Goal: Task Accomplishment & Management: Manage account settings

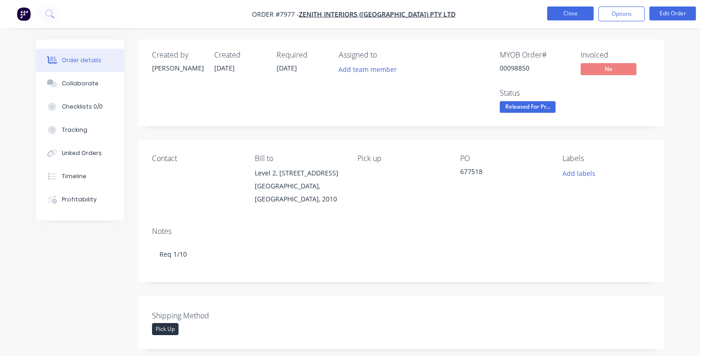
click at [565, 13] on button "Close" at bounding box center [570, 14] width 46 height 14
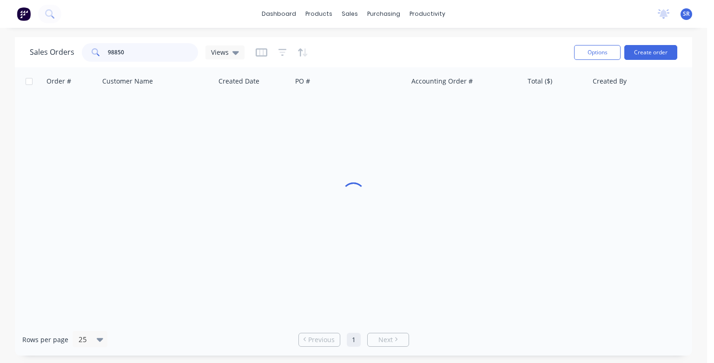
click at [145, 54] on input "98850" at bounding box center [153, 52] width 91 height 19
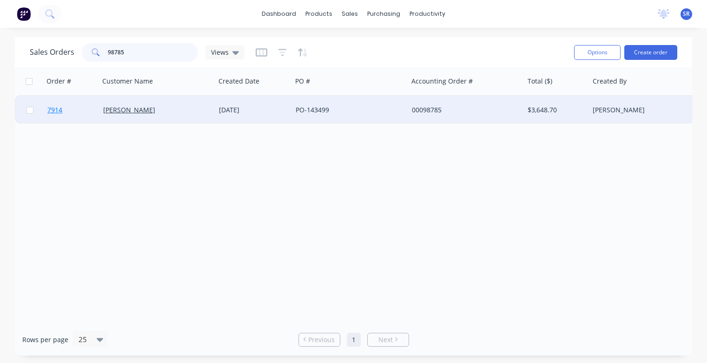
type input "98785"
click at [52, 111] on span "7914" at bounding box center [54, 109] width 15 height 9
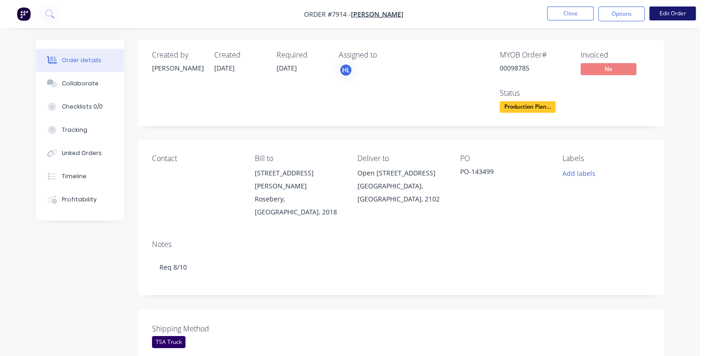
click at [658, 10] on button "Edit Order" at bounding box center [672, 14] width 46 height 14
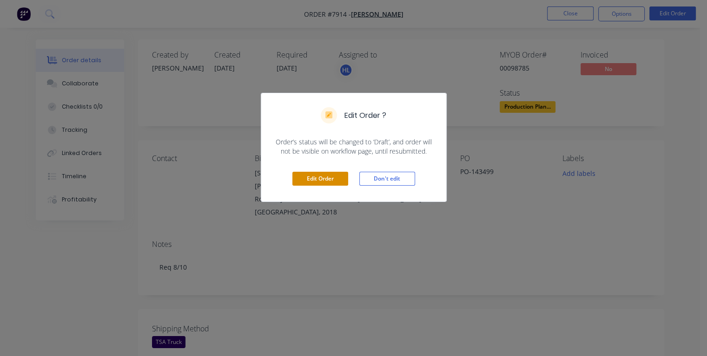
click at [330, 178] on button "Edit Order" at bounding box center [320, 179] width 56 height 14
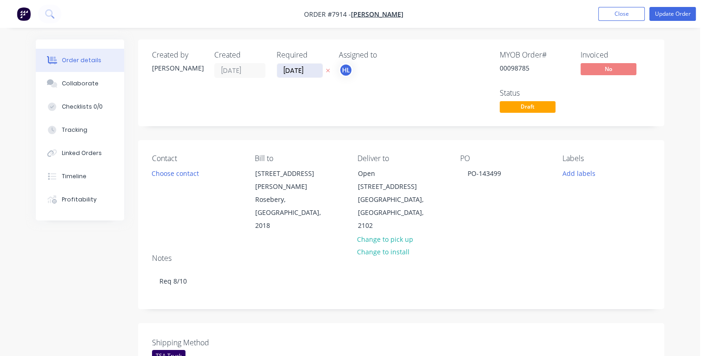
click at [290, 69] on input "[DATE]" at bounding box center [300, 71] width 46 height 14
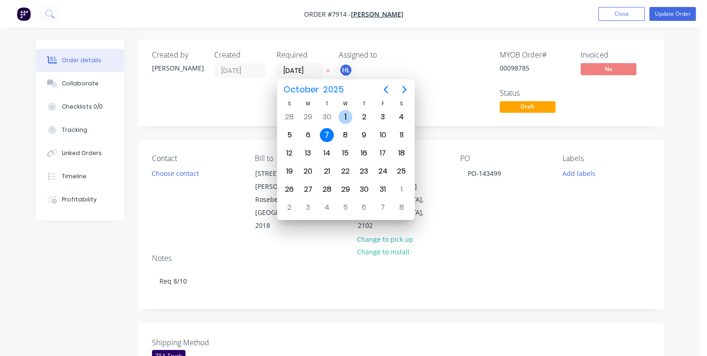
click at [345, 116] on div "1" at bounding box center [345, 117] width 14 height 14
type input "[DATE]"
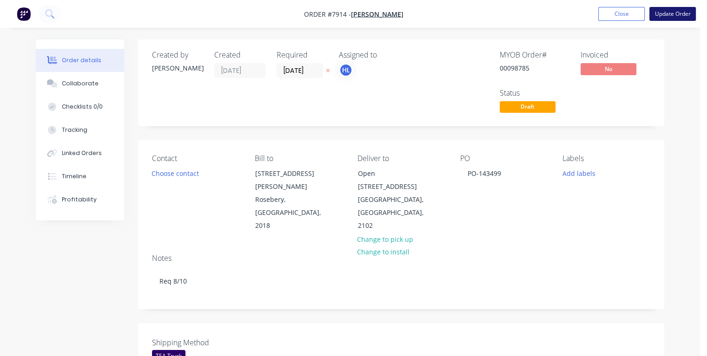
click at [682, 13] on button "Update Order" at bounding box center [672, 14] width 46 height 14
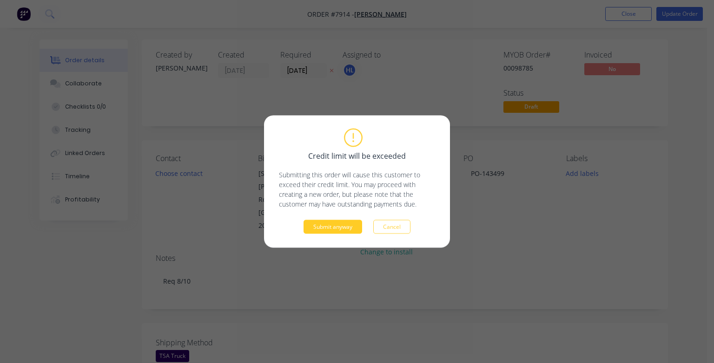
click at [344, 224] on button "Submit anyway" at bounding box center [332, 227] width 59 height 14
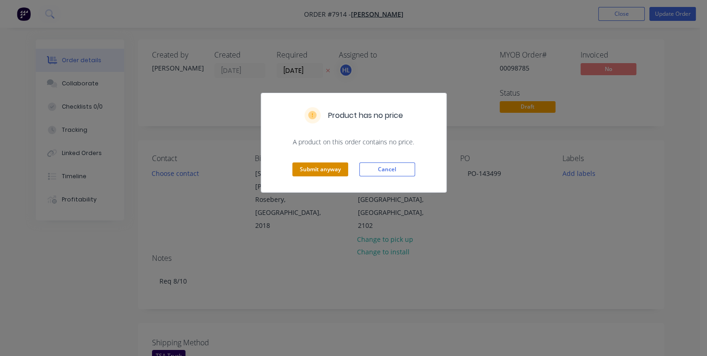
click at [325, 164] on button "Submit anyway" at bounding box center [320, 170] width 56 height 14
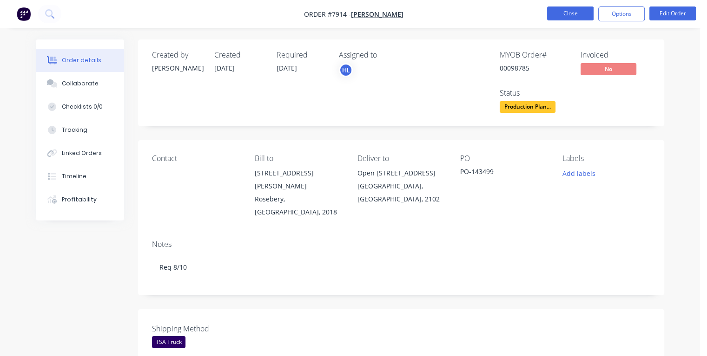
click at [570, 17] on button "Close" at bounding box center [570, 14] width 46 height 14
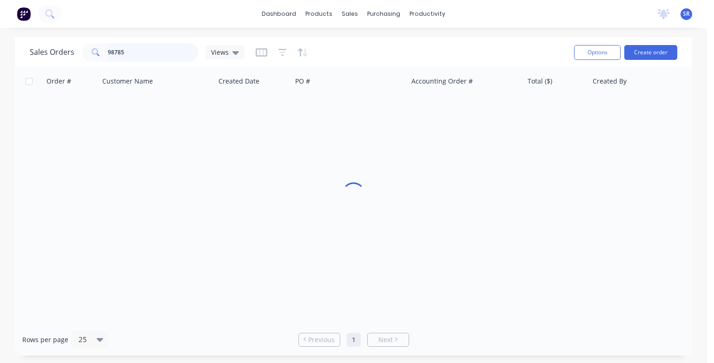
drag, startPoint x: 129, startPoint y: 54, endPoint x: 137, endPoint y: 60, distance: 10.3
click at [131, 57] on input "98785" at bounding box center [153, 52] width 91 height 19
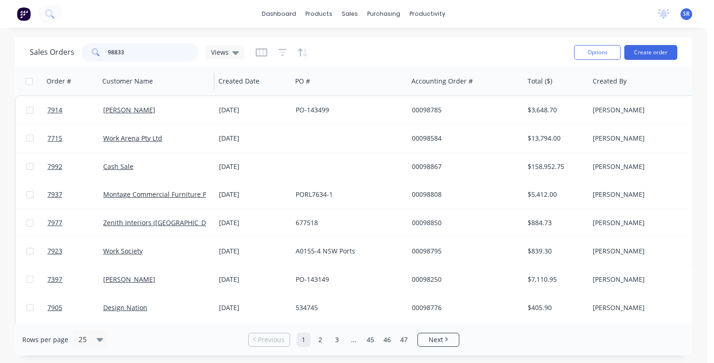
type input "98833"
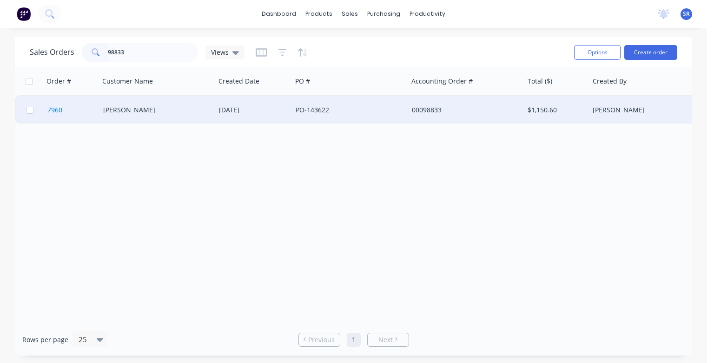
click at [56, 111] on span "7960" at bounding box center [54, 109] width 15 height 9
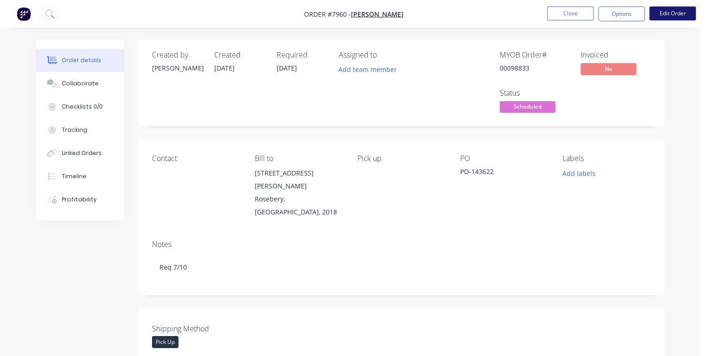
click at [667, 14] on button "Edit Order" at bounding box center [672, 14] width 46 height 14
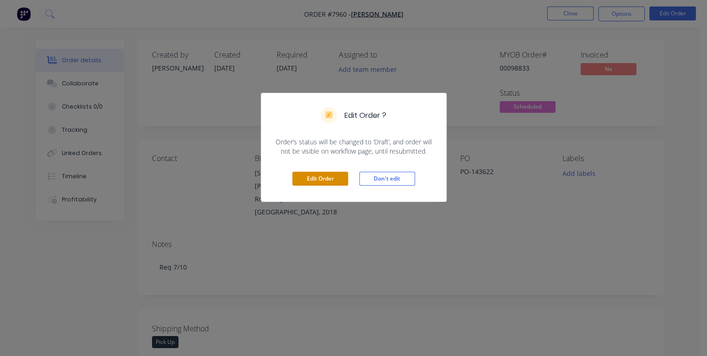
click at [333, 176] on button "Edit Order" at bounding box center [320, 179] width 56 height 14
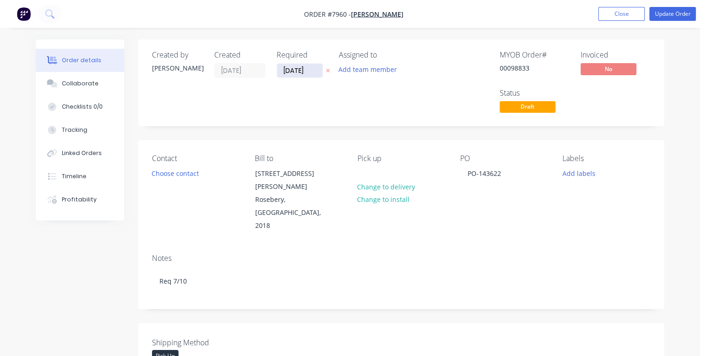
click at [289, 68] on input "[DATE]" at bounding box center [300, 71] width 46 height 14
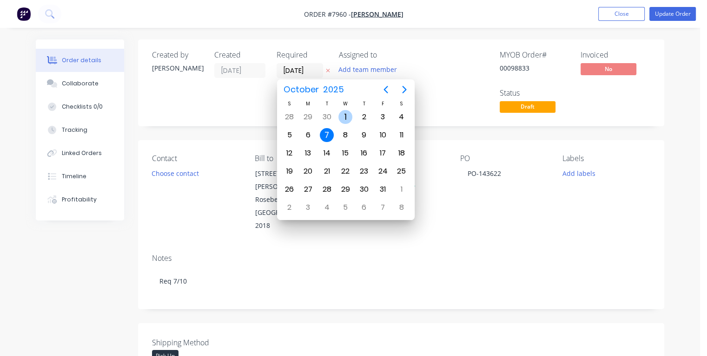
click at [345, 120] on div "1" at bounding box center [345, 117] width 14 height 14
type input "[DATE]"
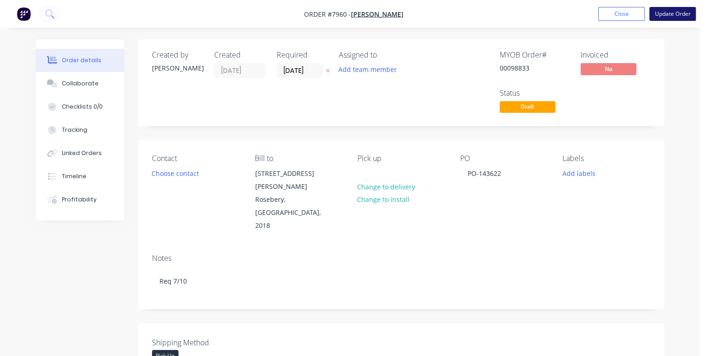
click at [680, 14] on button "Update Order" at bounding box center [672, 14] width 46 height 14
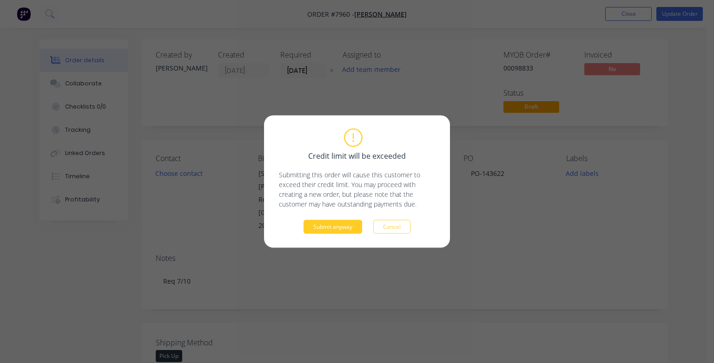
click at [335, 226] on button "Submit anyway" at bounding box center [332, 227] width 59 height 14
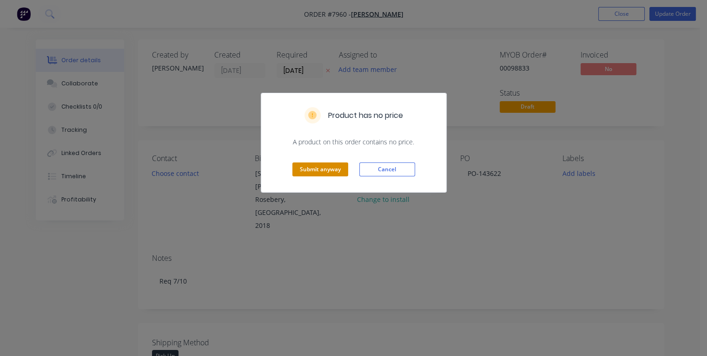
click at [316, 168] on button "Submit anyway" at bounding box center [320, 170] width 56 height 14
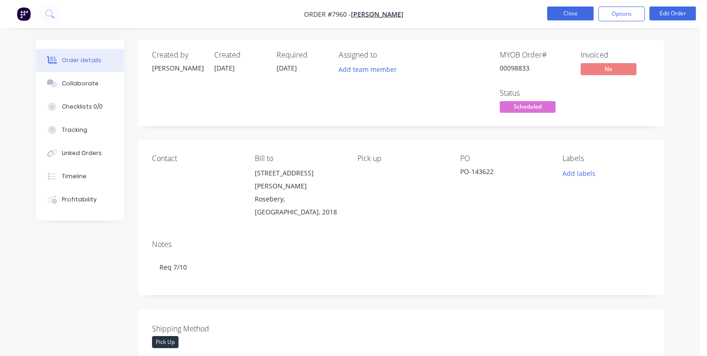
click at [578, 18] on button "Close" at bounding box center [570, 14] width 46 height 14
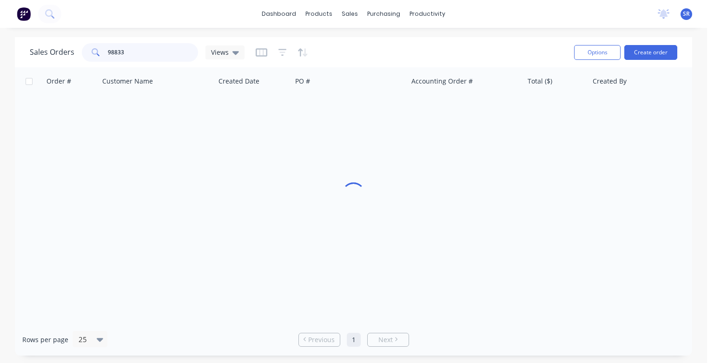
click at [135, 51] on input "98833" at bounding box center [153, 52] width 91 height 19
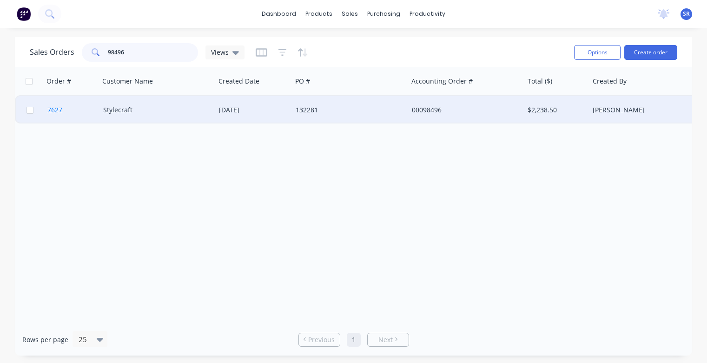
type input "98496"
click at [54, 110] on span "7627" at bounding box center [54, 109] width 15 height 9
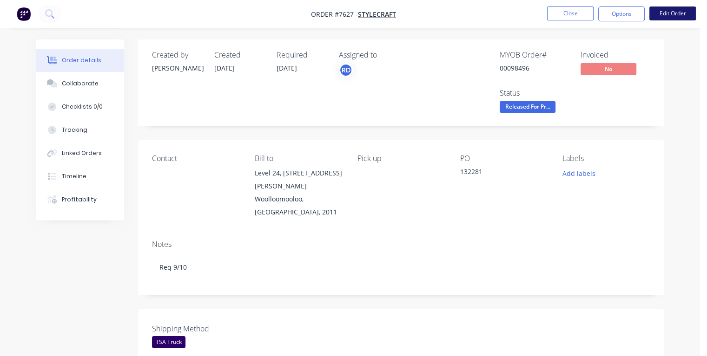
click at [669, 13] on button "Edit Order" at bounding box center [672, 14] width 46 height 14
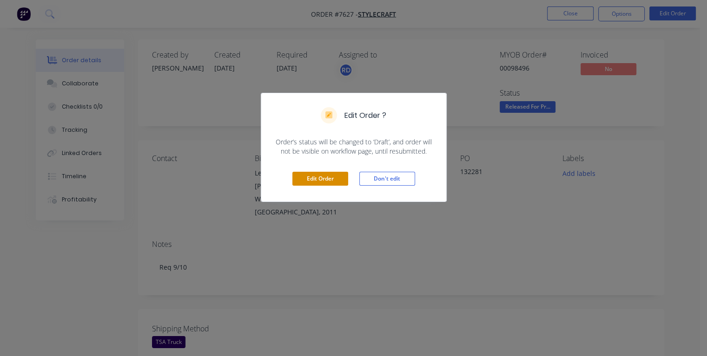
click at [325, 177] on button "Edit Order" at bounding box center [320, 179] width 56 height 14
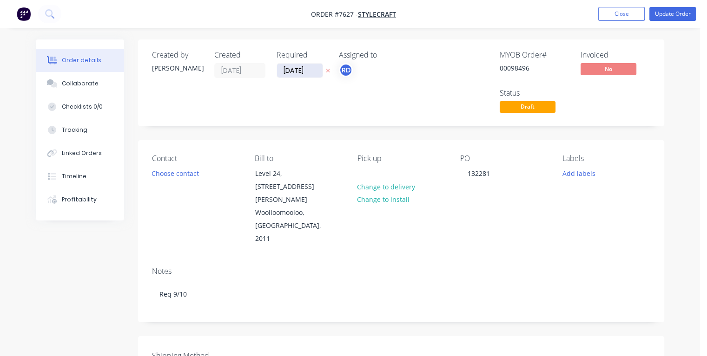
click at [290, 72] on input "[DATE]" at bounding box center [300, 71] width 46 height 14
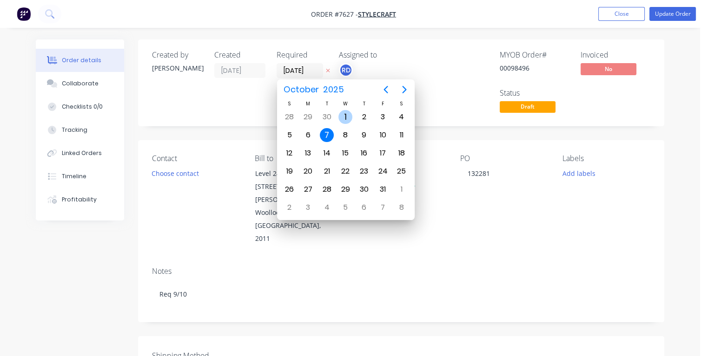
click at [345, 111] on div "1" at bounding box center [345, 117] width 14 height 14
type input "[DATE]"
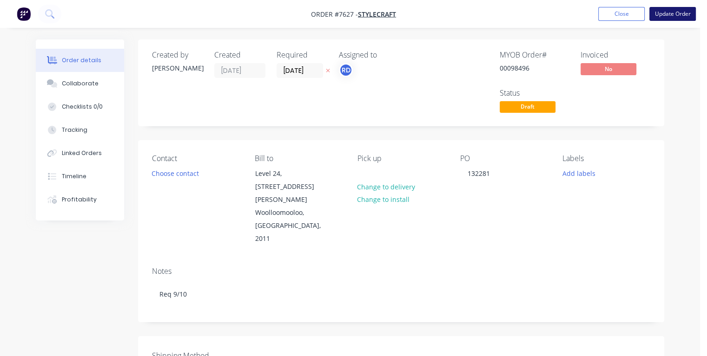
click at [672, 13] on button "Update Order" at bounding box center [672, 14] width 46 height 14
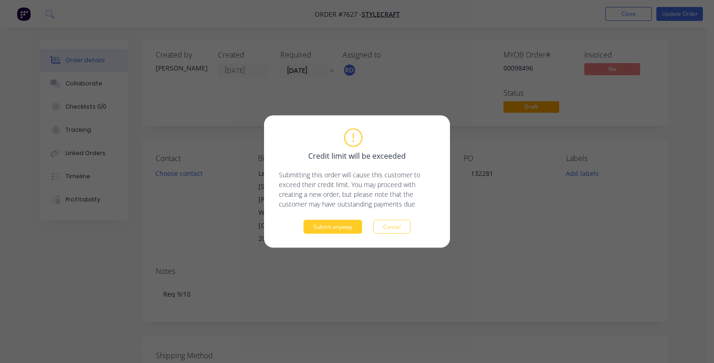
click at [325, 228] on button "Submit anyway" at bounding box center [332, 227] width 59 height 14
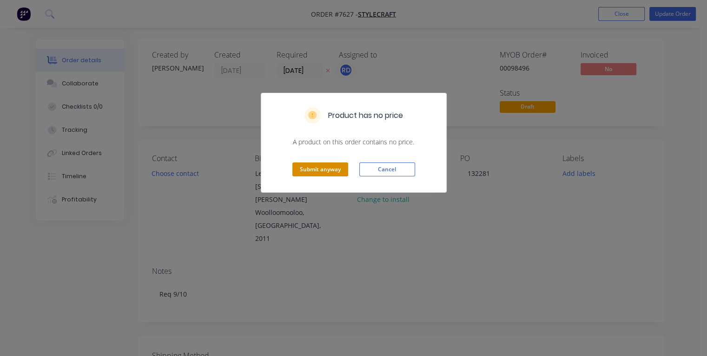
click at [330, 168] on button "Submit anyway" at bounding box center [320, 170] width 56 height 14
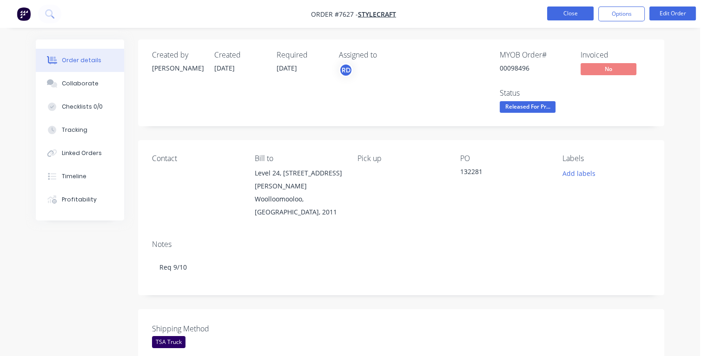
click at [558, 13] on button "Close" at bounding box center [570, 14] width 46 height 14
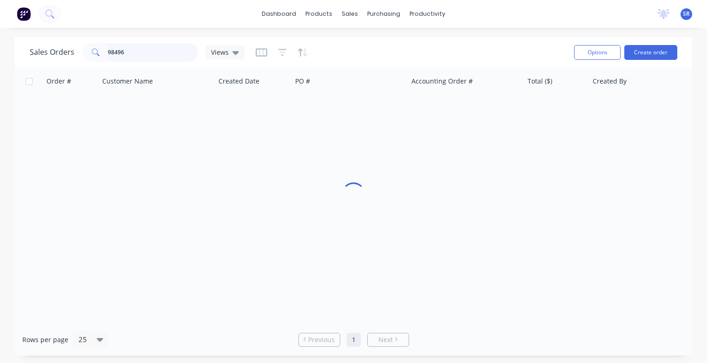
click at [128, 54] on input "98496" at bounding box center [153, 52] width 91 height 19
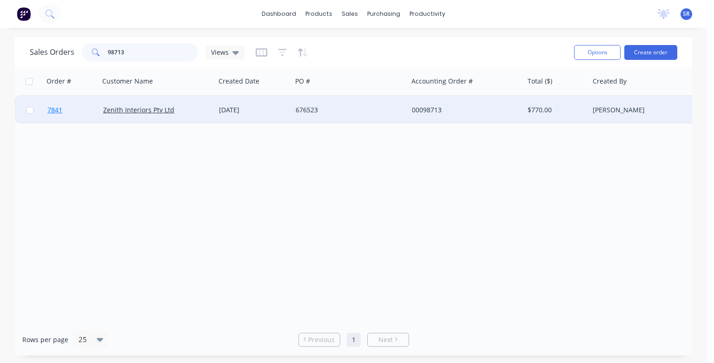
type input "98713"
click at [48, 110] on span "7841" at bounding box center [54, 109] width 15 height 9
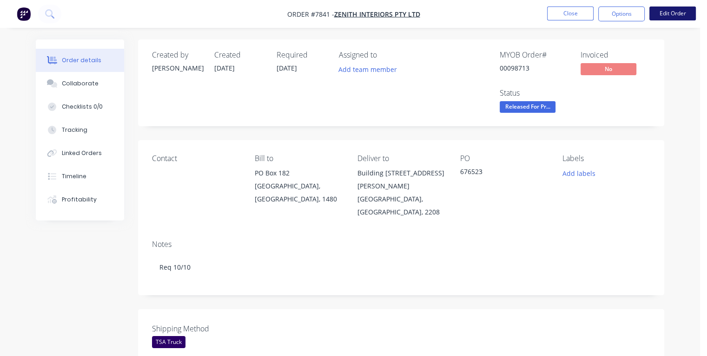
click at [668, 11] on button "Edit Order" at bounding box center [672, 14] width 46 height 14
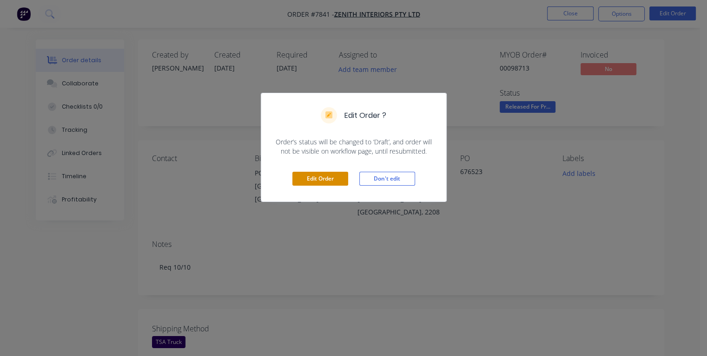
click at [318, 178] on button "Edit Order" at bounding box center [320, 179] width 56 height 14
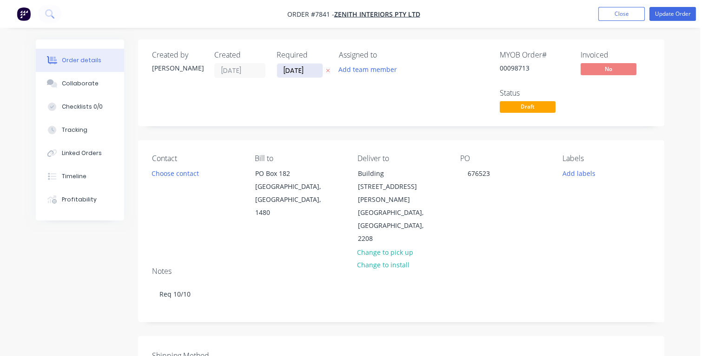
click at [292, 69] on input "[DATE]" at bounding box center [300, 71] width 46 height 14
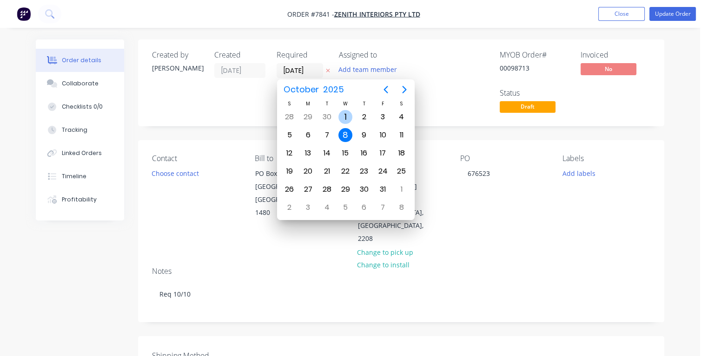
click at [346, 114] on div "1" at bounding box center [345, 117] width 14 height 14
type input "[DATE]"
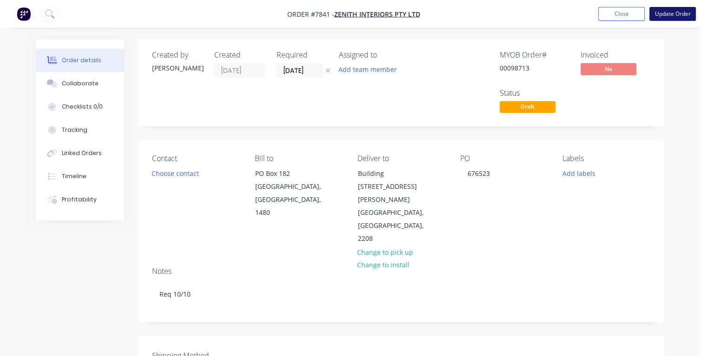
click at [669, 10] on button "Update Order" at bounding box center [672, 14] width 46 height 14
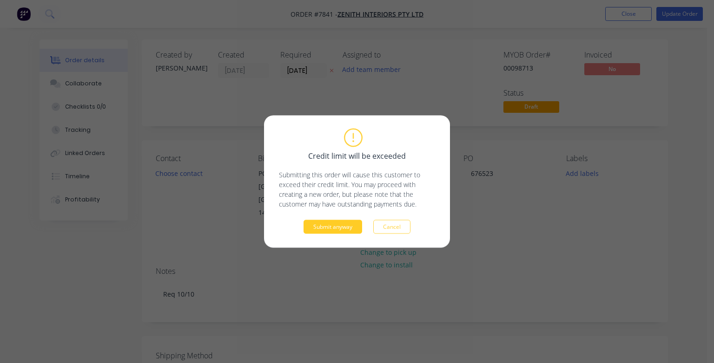
click at [333, 224] on button "Submit anyway" at bounding box center [332, 227] width 59 height 14
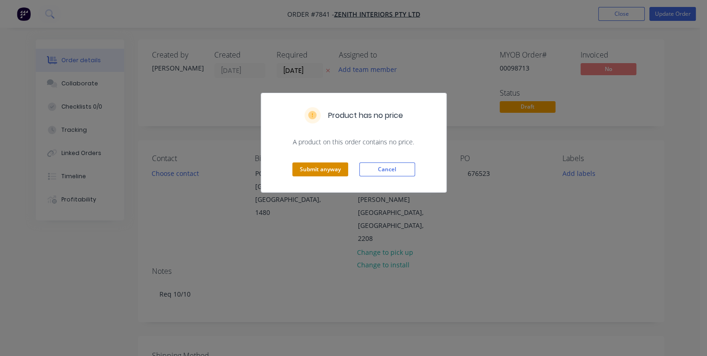
click at [329, 169] on button "Submit anyway" at bounding box center [320, 170] width 56 height 14
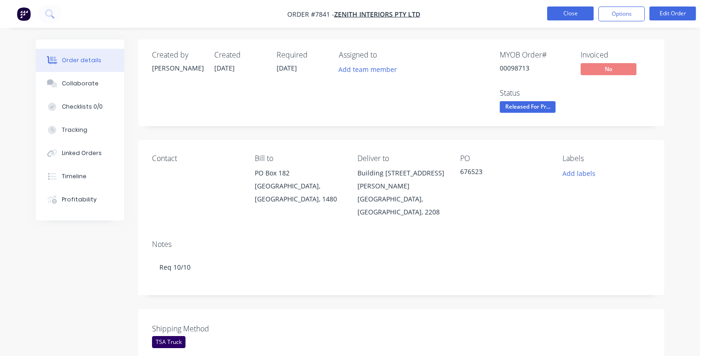
click at [578, 15] on button "Close" at bounding box center [570, 14] width 46 height 14
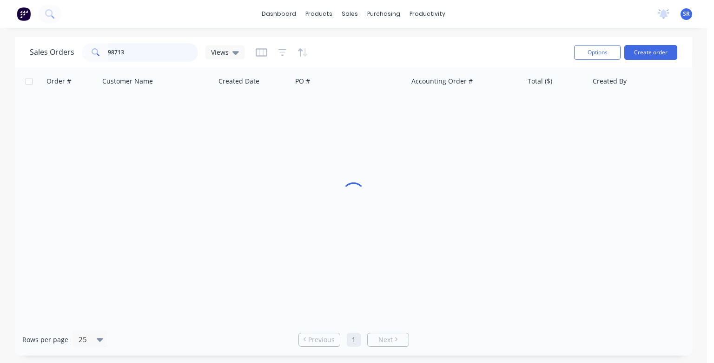
click at [126, 53] on input "98713" at bounding box center [153, 52] width 91 height 19
type input "98152"
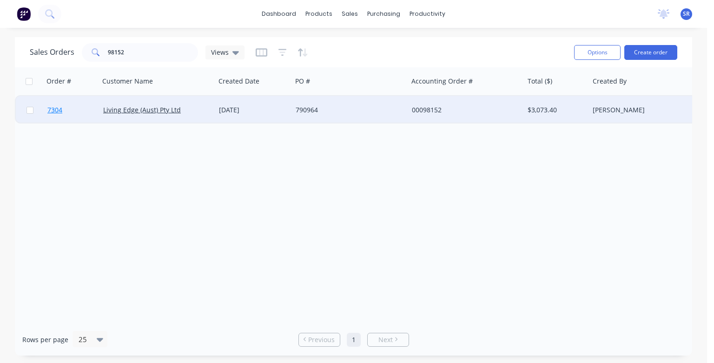
click at [58, 107] on span "7304" at bounding box center [54, 109] width 15 height 9
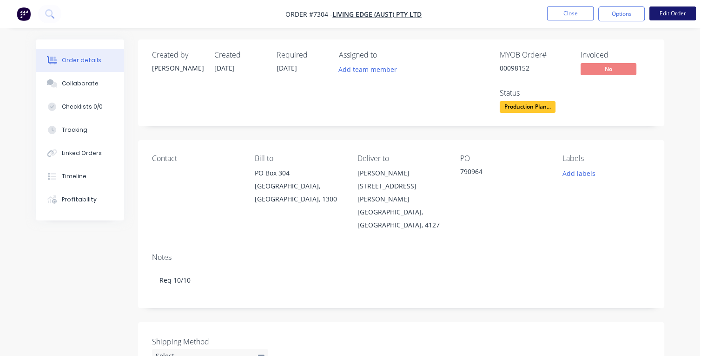
click at [663, 13] on button "Edit Order" at bounding box center [672, 14] width 46 height 14
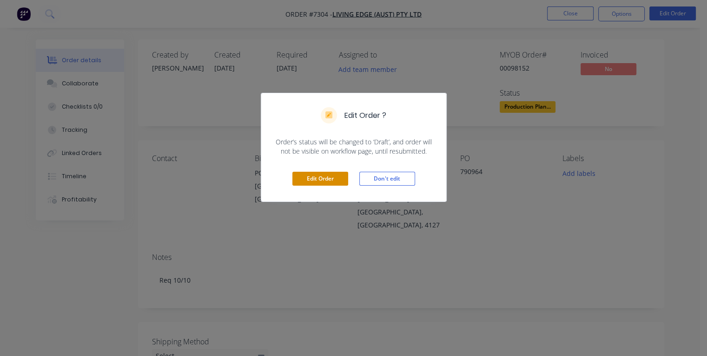
click at [325, 174] on button "Edit Order" at bounding box center [320, 179] width 56 height 14
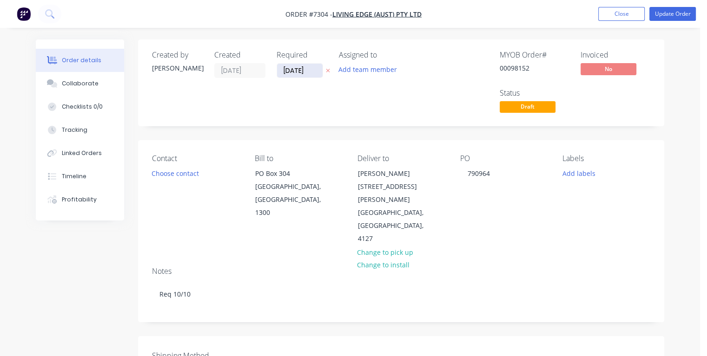
click at [291, 69] on input "[DATE]" at bounding box center [300, 71] width 46 height 14
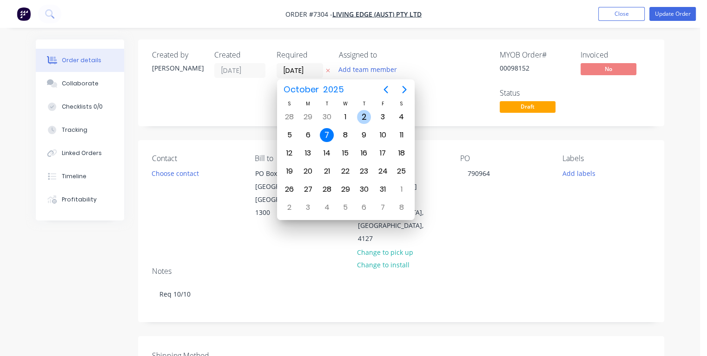
click at [362, 116] on div "2" at bounding box center [364, 117] width 14 height 14
type input "[DATE]"
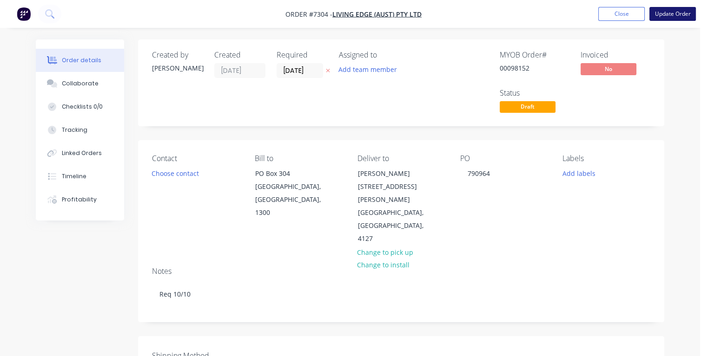
click at [667, 14] on button "Update Order" at bounding box center [672, 14] width 46 height 14
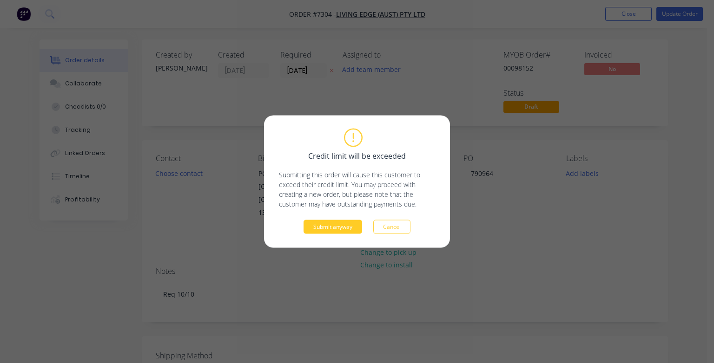
click at [334, 226] on button "Submit anyway" at bounding box center [332, 227] width 59 height 14
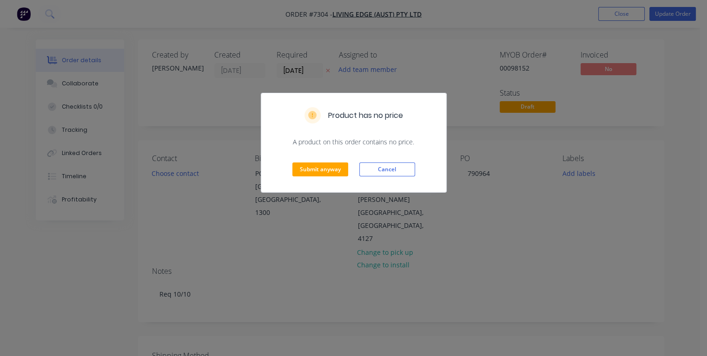
click at [315, 159] on div "Submit anyway Cancel" at bounding box center [353, 170] width 185 height 46
click at [313, 168] on button "Submit anyway" at bounding box center [320, 170] width 56 height 14
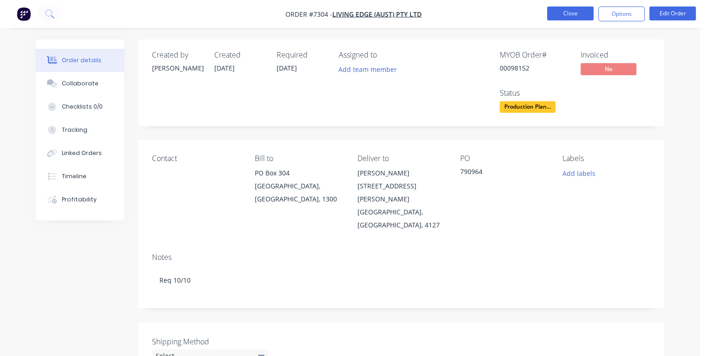
click at [561, 15] on button "Close" at bounding box center [570, 14] width 46 height 14
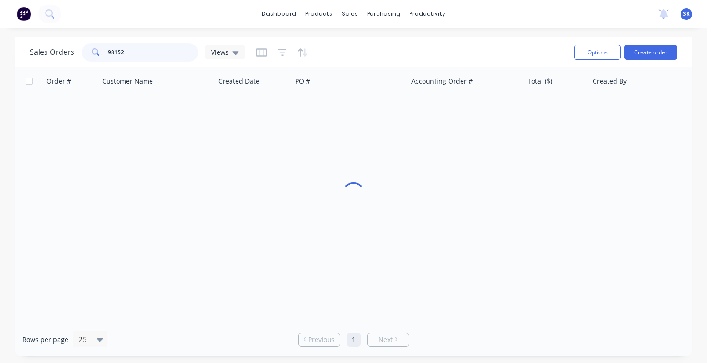
drag, startPoint x: 145, startPoint y: 51, endPoint x: 147, endPoint y: 57, distance: 6.0
click at [145, 52] on input "98152" at bounding box center [153, 52] width 91 height 19
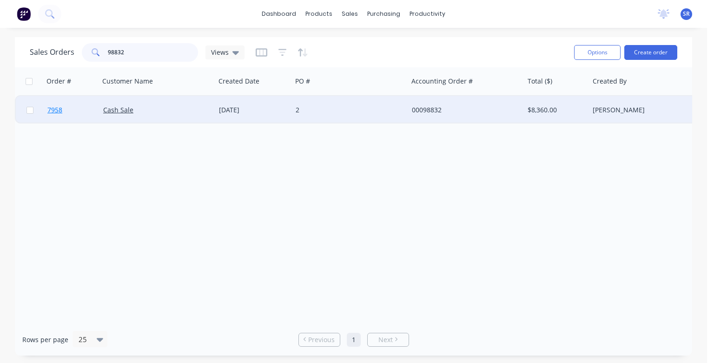
type input "98832"
click at [55, 111] on span "7958" at bounding box center [54, 109] width 15 height 9
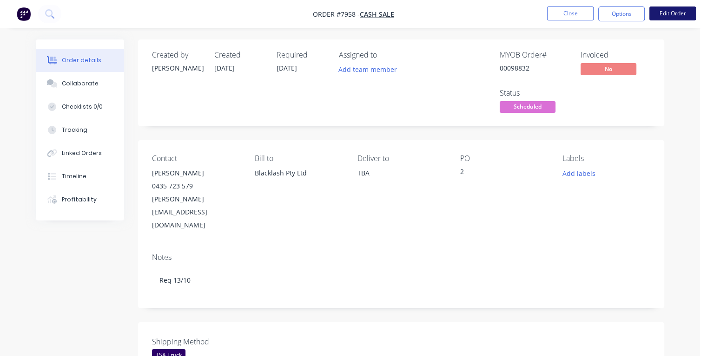
click at [668, 16] on button "Edit Order" at bounding box center [672, 14] width 46 height 14
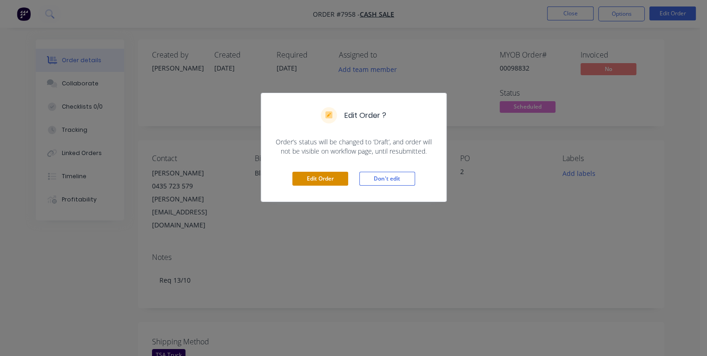
click at [329, 174] on button "Edit Order" at bounding box center [320, 179] width 56 height 14
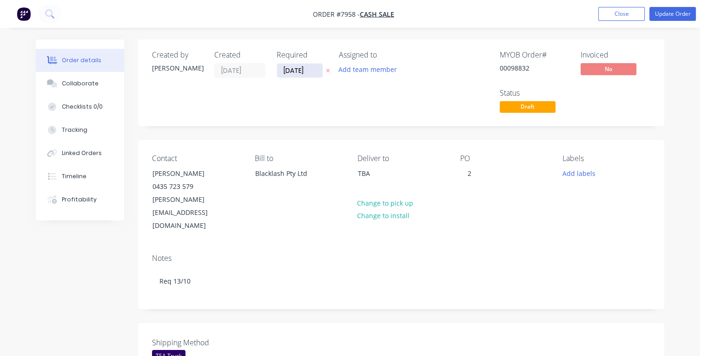
click at [290, 68] on input "[DATE]" at bounding box center [300, 71] width 46 height 14
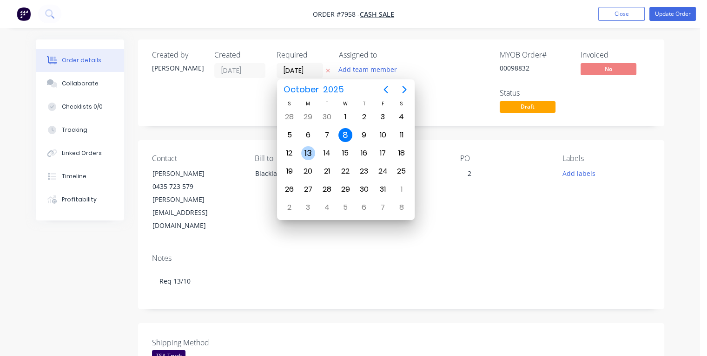
click at [307, 148] on div "13" at bounding box center [308, 153] width 14 height 14
type input "[DATE]"
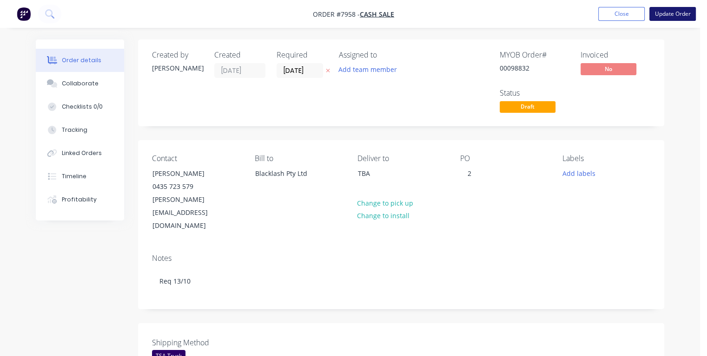
click at [665, 16] on button "Update Order" at bounding box center [672, 14] width 46 height 14
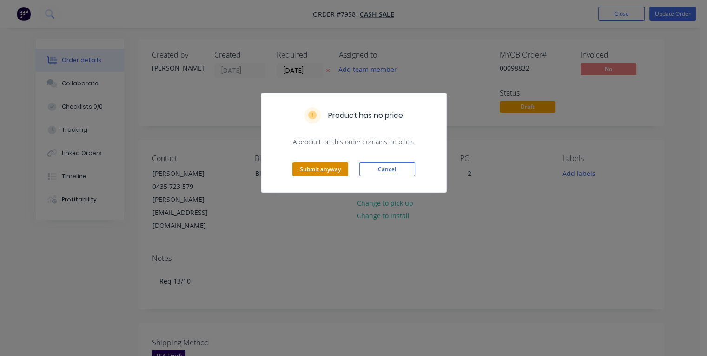
click at [322, 168] on button "Submit anyway" at bounding box center [320, 170] width 56 height 14
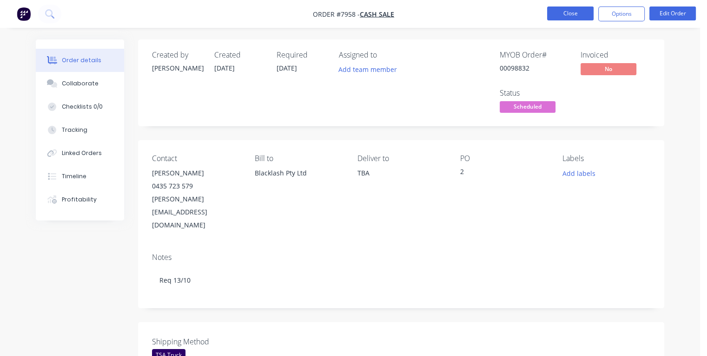
click at [571, 14] on button "Close" at bounding box center [570, 14] width 46 height 14
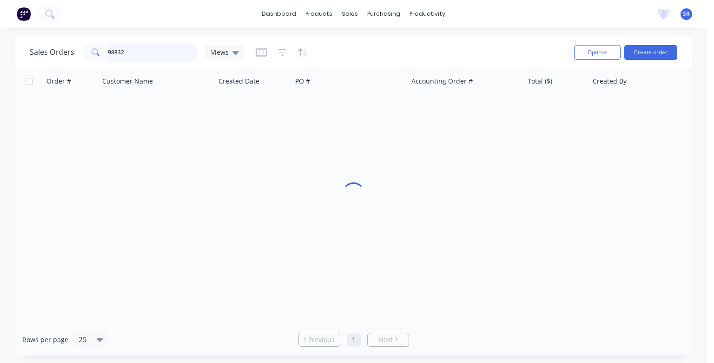
click at [158, 51] on input "98832" at bounding box center [153, 52] width 91 height 19
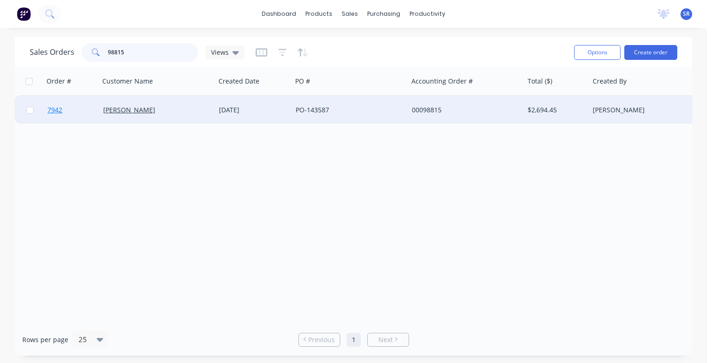
type input "98815"
click at [50, 112] on span "7942" at bounding box center [54, 109] width 15 height 9
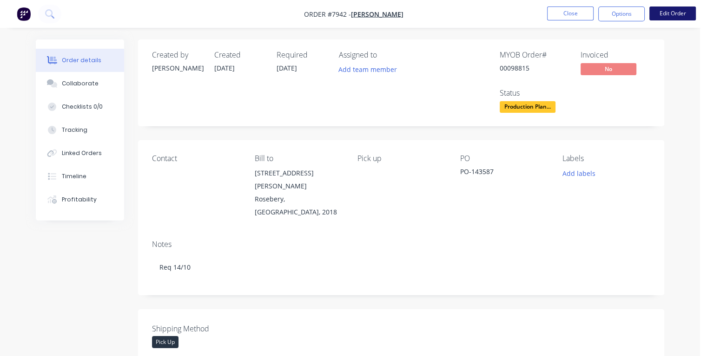
click at [668, 14] on button "Edit Order" at bounding box center [672, 14] width 46 height 14
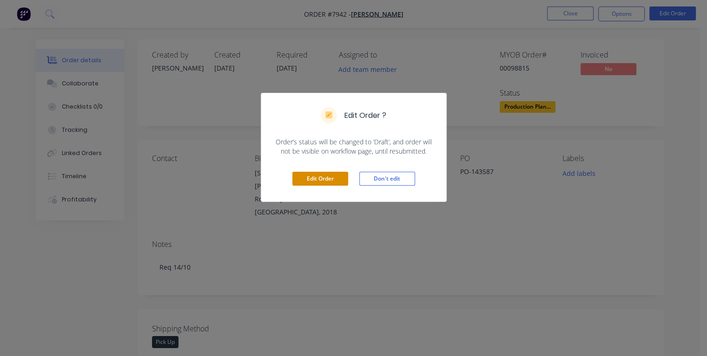
click at [328, 172] on button "Edit Order" at bounding box center [320, 179] width 56 height 14
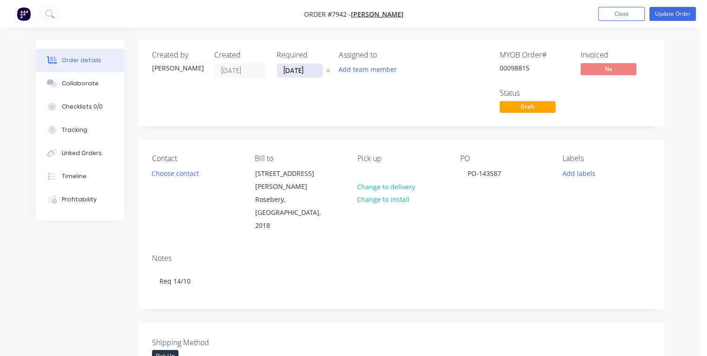
click at [291, 70] on input "[DATE]" at bounding box center [300, 71] width 46 height 14
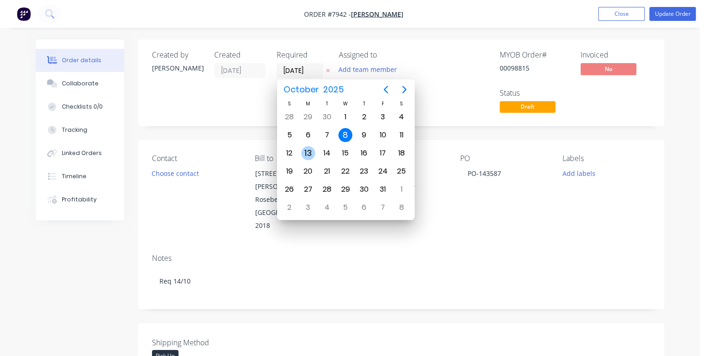
click at [308, 153] on div "13" at bounding box center [308, 153] width 14 height 14
type input "[DATE]"
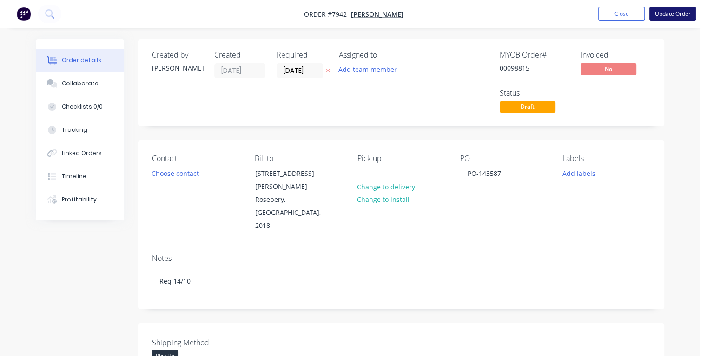
click at [677, 13] on button "Update Order" at bounding box center [672, 14] width 46 height 14
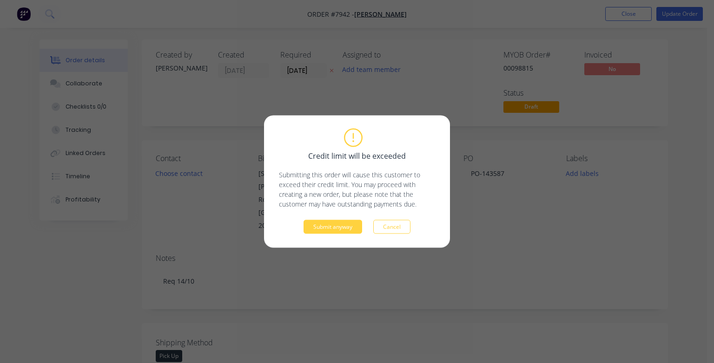
click at [303, 231] on div "Submit anyway Cancel" at bounding box center [357, 227] width 156 height 14
click at [313, 226] on button "Submit anyway" at bounding box center [332, 227] width 59 height 14
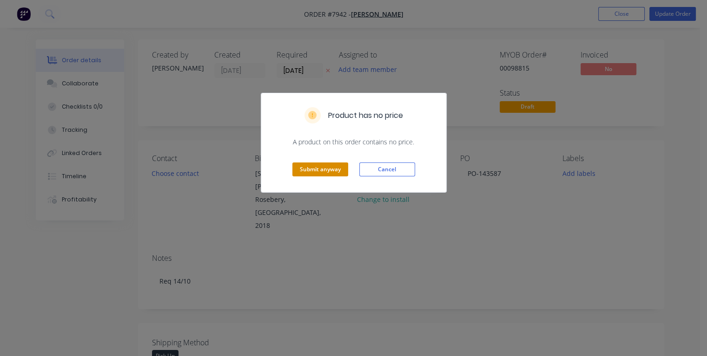
click at [312, 166] on button "Submit anyway" at bounding box center [320, 170] width 56 height 14
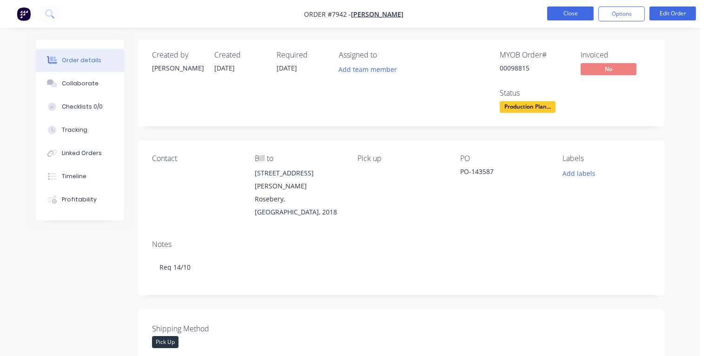
click at [569, 16] on button "Close" at bounding box center [570, 14] width 46 height 14
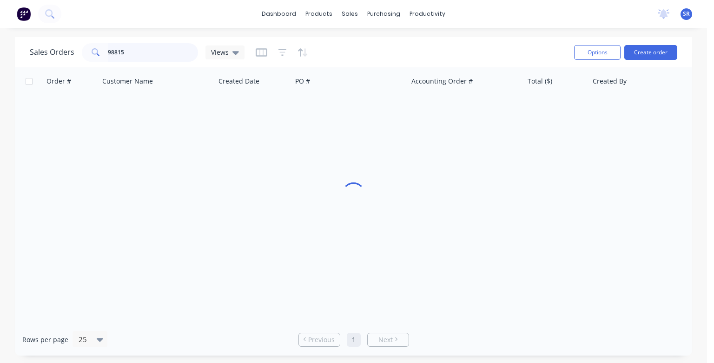
click at [149, 57] on input "98815" at bounding box center [153, 52] width 91 height 19
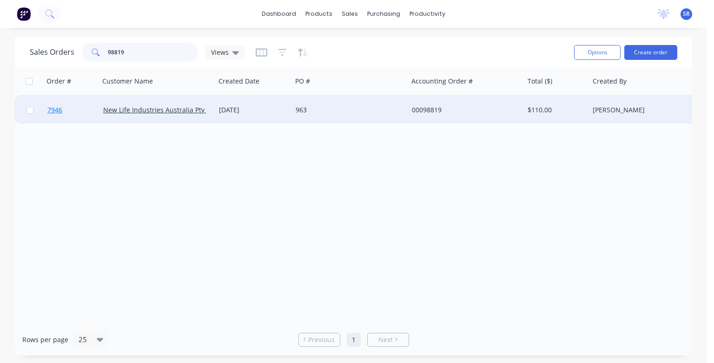
type input "98819"
click at [53, 112] on span "7946" at bounding box center [54, 109] width 15 height 9
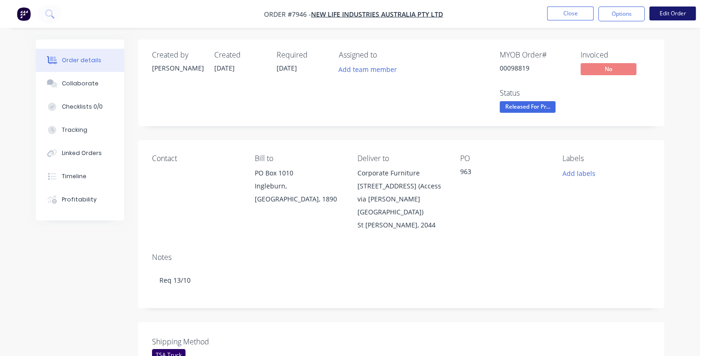
click at [667, 14] on button "Edit Order" at bounding box center [672, 14] width 46 height 14
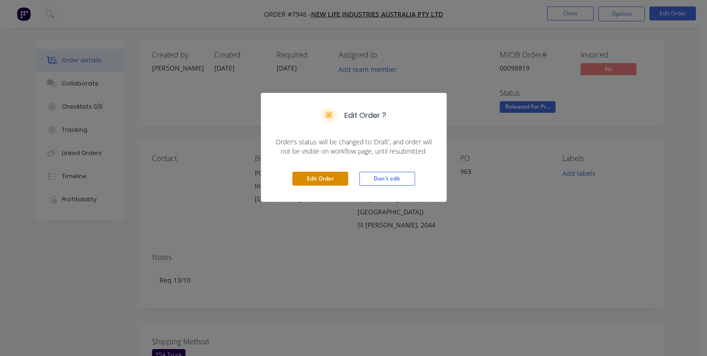
click at [337, 177] on button "Edit Order" at bounding box center [320, 179] width 56 height 14
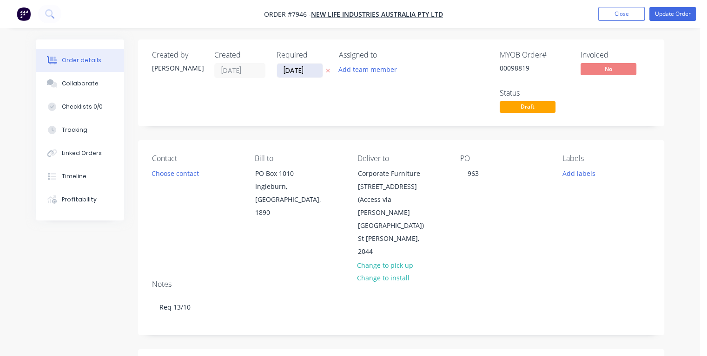
click at [291, 68] on input "[DATE]" at bounding box center [300, 71] width 46 height 14
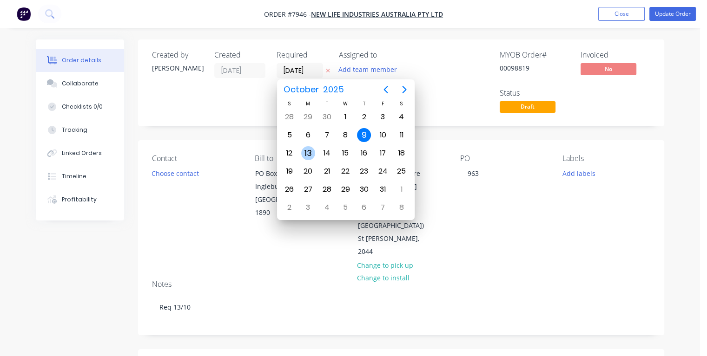
click at [306, 149] on div "13" at bounding box center [308, 153] width 14 height 14
type input "[DATE]"
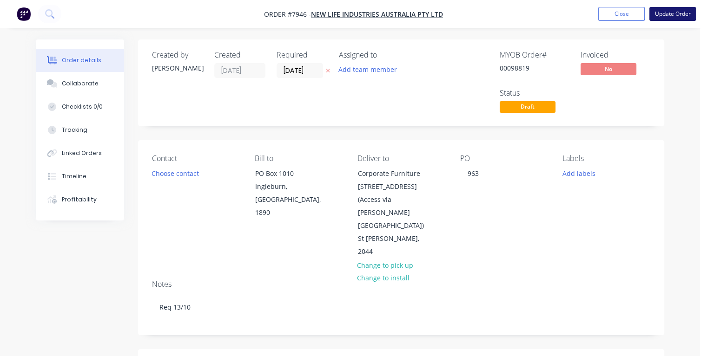
click at [665, 16] on button "Update Order" at bounding box center [672, 14] width 46 height 14
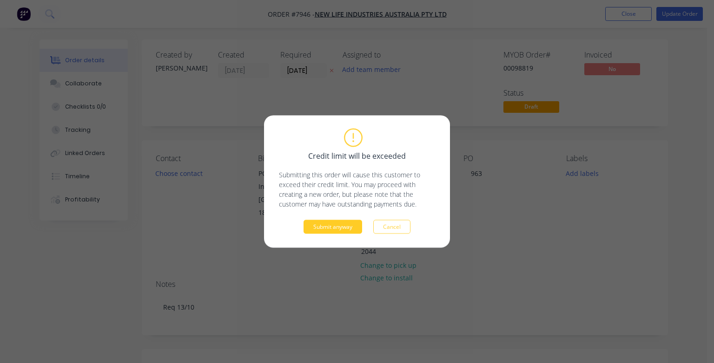
click at [323, 224] on button "Submit anyway" at bounding box center [332, 227] width 59 height 14
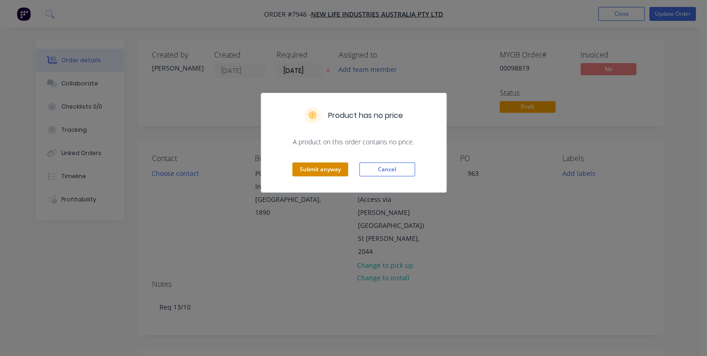
click at [320, 174] on button "Submit anyway" at bounding box center [320, 170] width 56 height 14
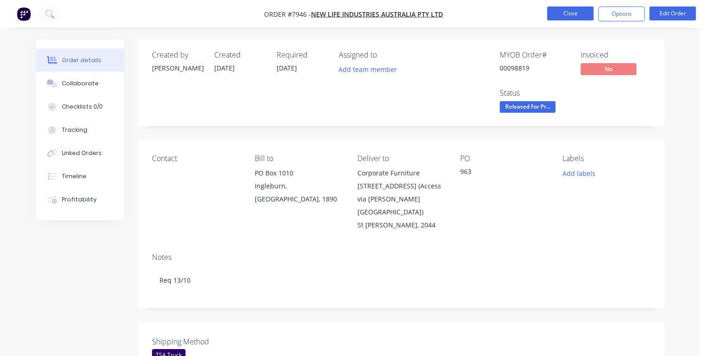
click at [571, 8] on button "Close" at bounding box center [570, 14] width 46 height 14
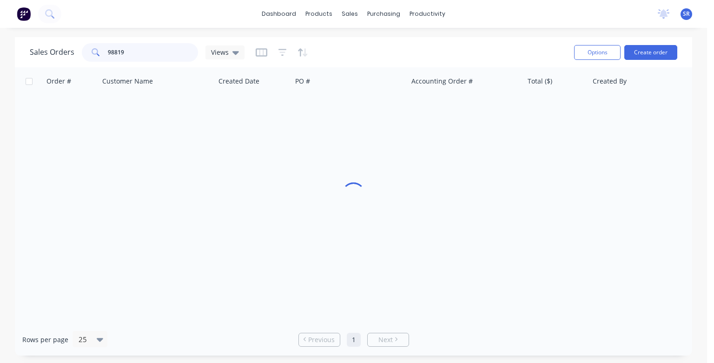
drag, startPoint x: 138, startPoint y: 49, endPoint x: 155, endPoint y: 69, distance: 26.0
click at [139, 50] on input "98819" at bounding box center [153, 52] width 91 height 19
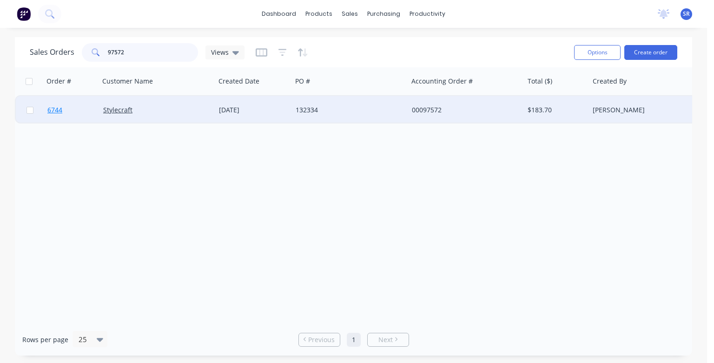
type input "97572"
click at [52, 109] on span "6744" at bounding box center [54, 109] width 15 height 9
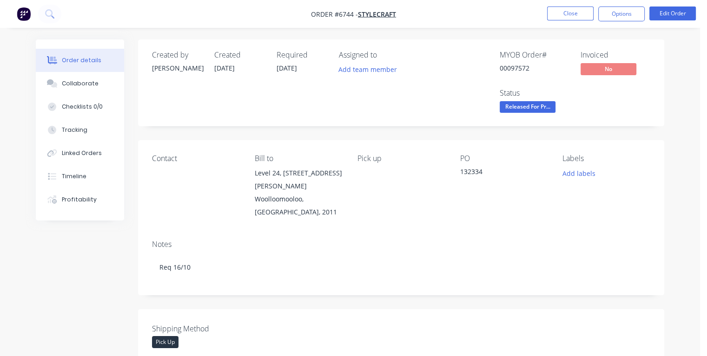
click at [284, 66] on span "[DATE]" at bounding box center [287, 68] width 20 height 9
click at [655, 17] on button "Edit Order" at bounding box center [672, 14] width 46 height 14
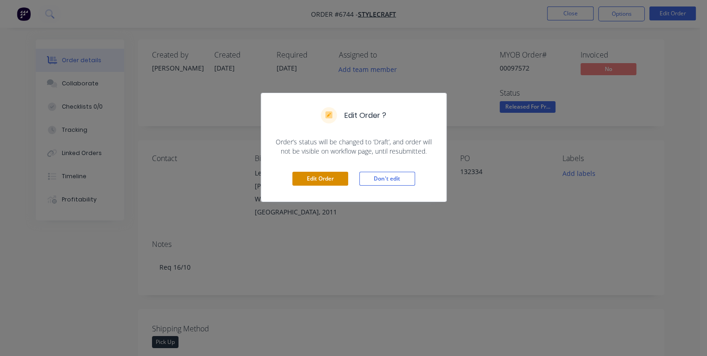
click at [340, 180] on button "Edit Order" at bounding box center [320, 179] width 56 height 14
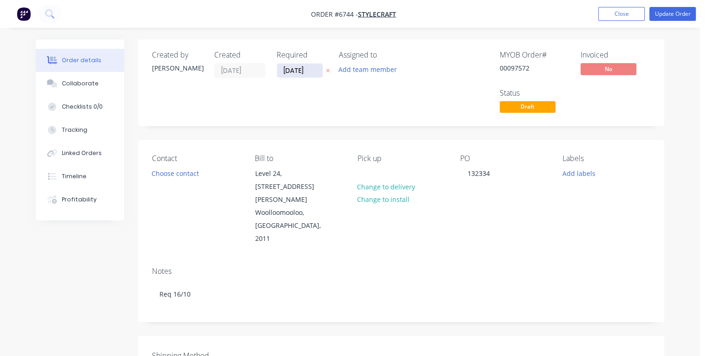
click at [291, 69] on input "[DATE]" at bounding box center [300, 71] width 46 height 14
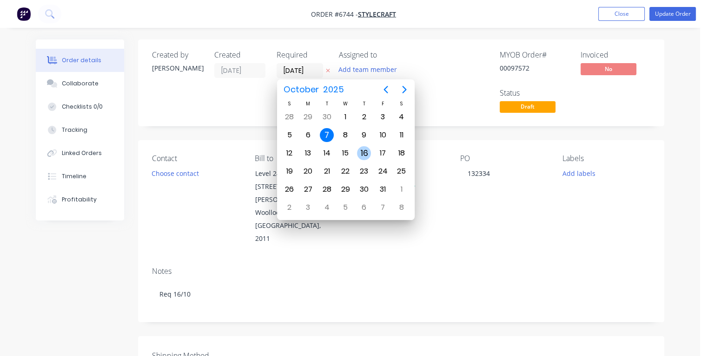
click at [362, 153] on div "16" at bounding box center [364, 153] width 14 height 14
type input "[DATE]"
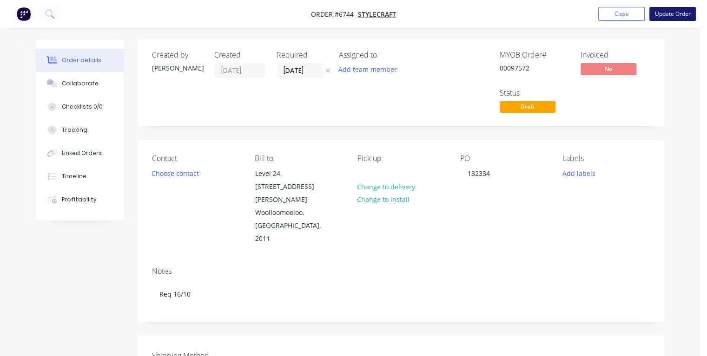
click at [671, 16] on button "Update Order" at bounding box center [672, 14] width 46 height 14
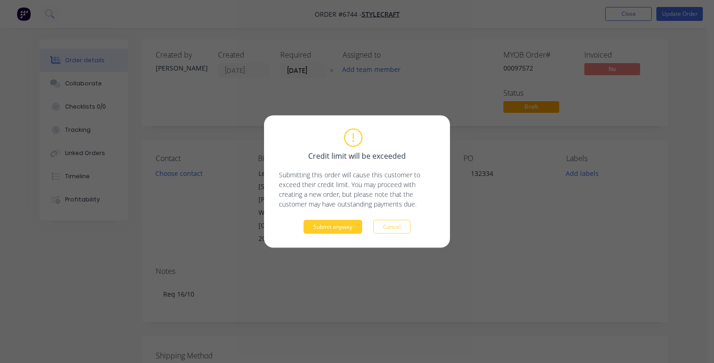
click at [338, 228] on button "Submit anyway" at bounding box center [332, 227] width 59 height 14
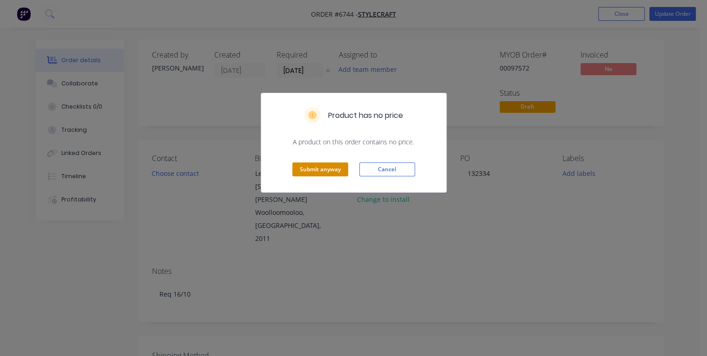
click at [302, 166] on button "Submit anyway" at bounding box center [320, 170] width 56 height 14
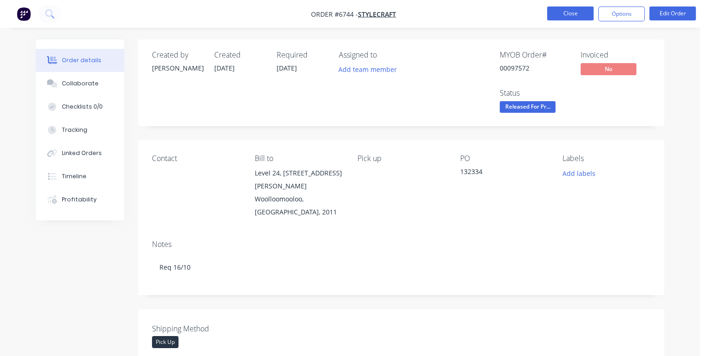
click at [584, 16] on button "Close" at bounding box center [570, 14] width 46 height 14
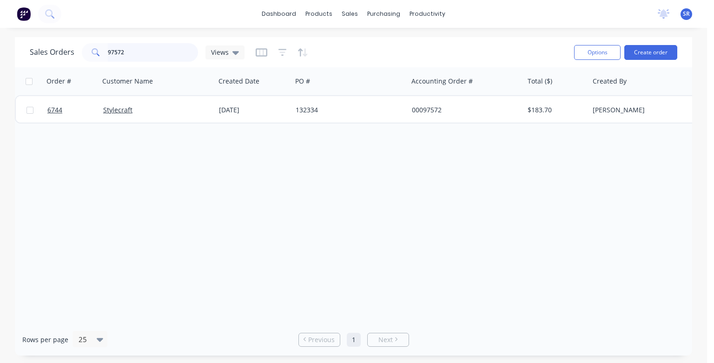
click at [143, 49] on input "97572" at bounding box center [153, 52] width 91 height 19
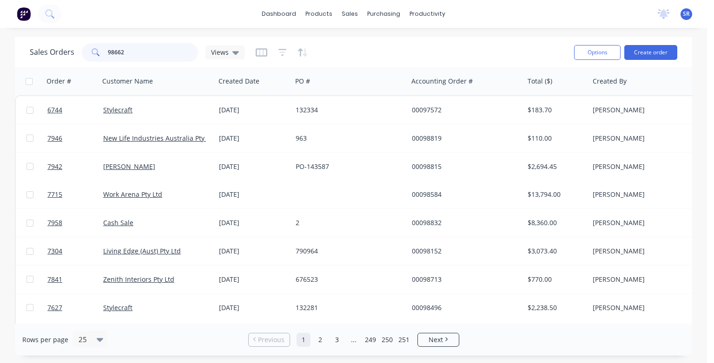
type input "98662"
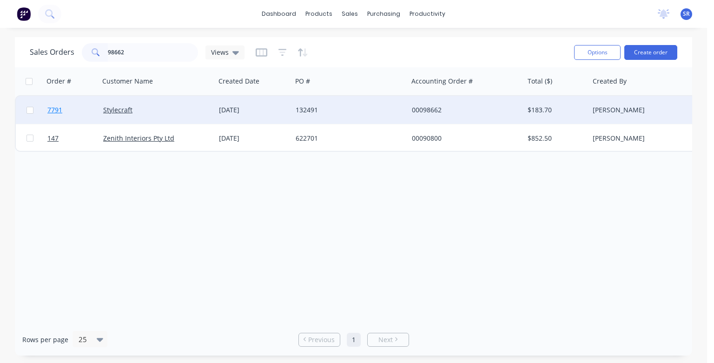
click at [51, 112] on span "7791" at bounding box center [54, 109] width 15 height 9
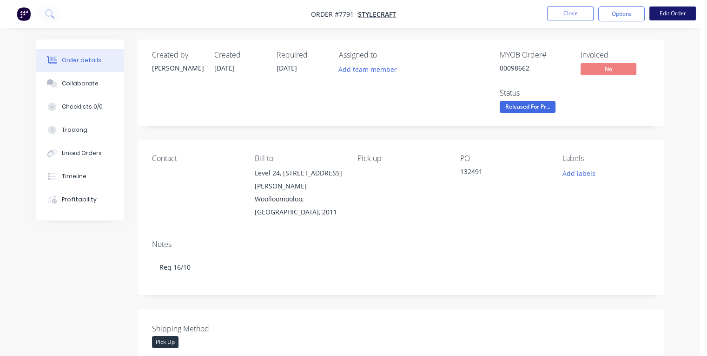
click at [665, 14] on button "Edit Order" at bounding box center [672, 14] width 46 height 14
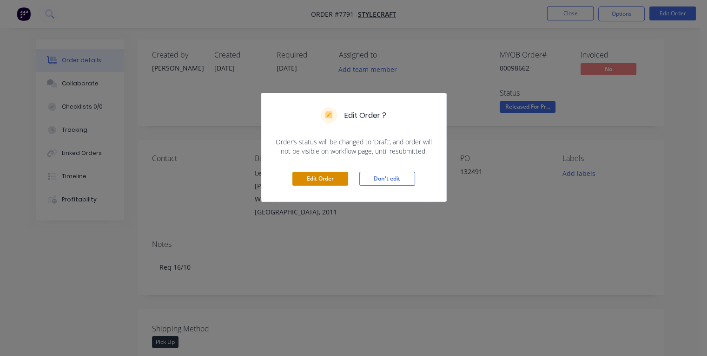
click at [337, 178] on button "Edit Order" at bounding box center [320, 179] width 56 height 14
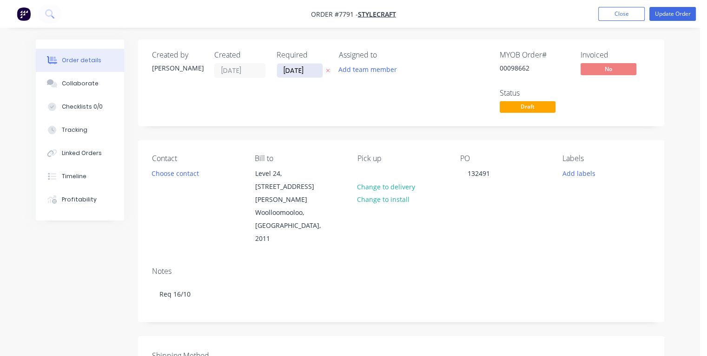
click at [291, 69] on input "[DATE]" at bounding box center [300, 71] width 46 height 14
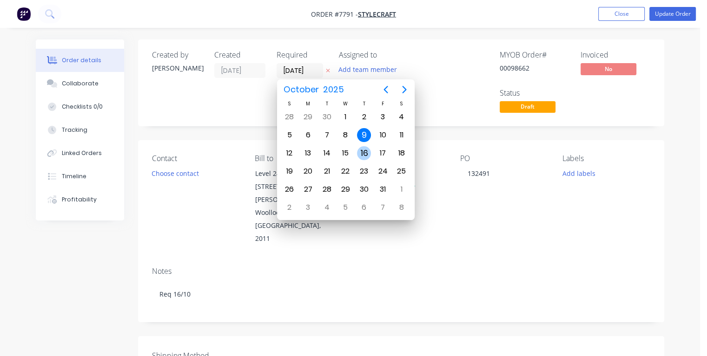
click at [362, 149] on div "16" at bounding box center [364, 153] width 14 height 14
type input "[DATE]"
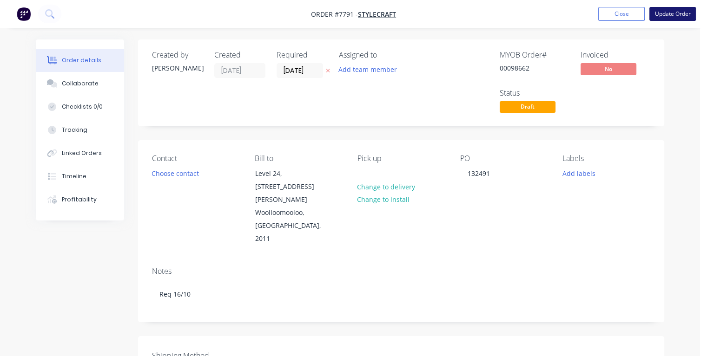
click at [667, 18] on button "Update Order" at bounding box center [672, 14] width 46 height 14
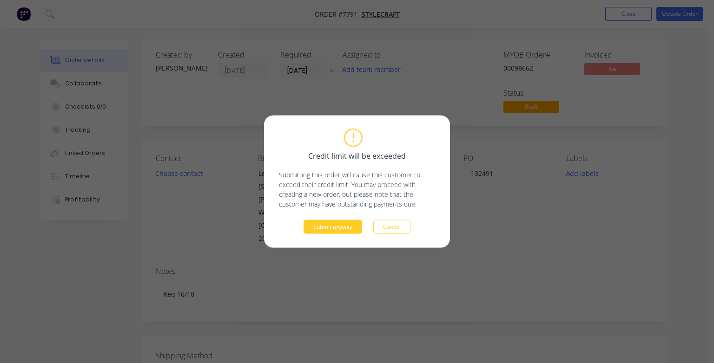
click at [349, 226] on button "Submit anyway" at bounding box center [332, 227] width 59 height 14
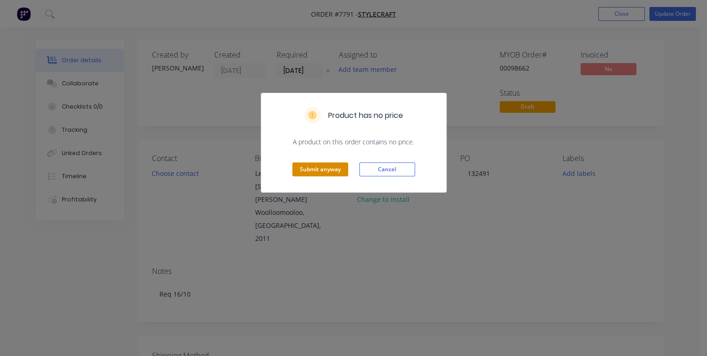
click at [318, 170] on button "Submit anyway" at bounding box center [320, 170] width 56 height 14
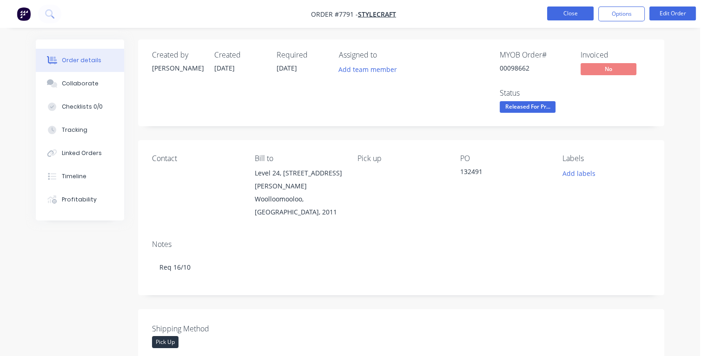
click at [577, 16] on button "Close" at bounding box center [570, 14] width 46 height 14
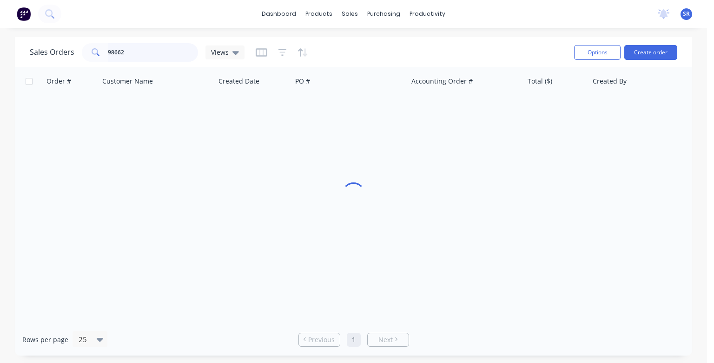
click at [163, 57] on input "98662" at bounding box center [153, 52] width 91 height 19
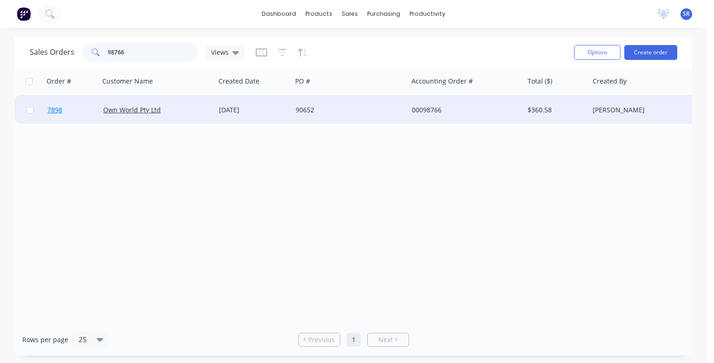
type input "98766"
click at [59, 109] on span "7898" at bounding box center [54, 109] width 15 height 9
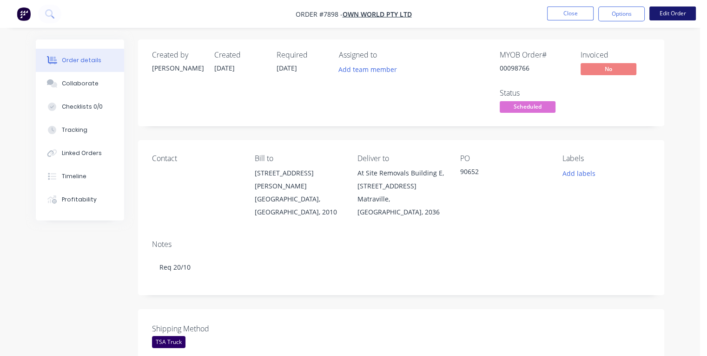
click at [667, 12] on button "Edit Order" at bounding box center [672, 14] width 46 height 14
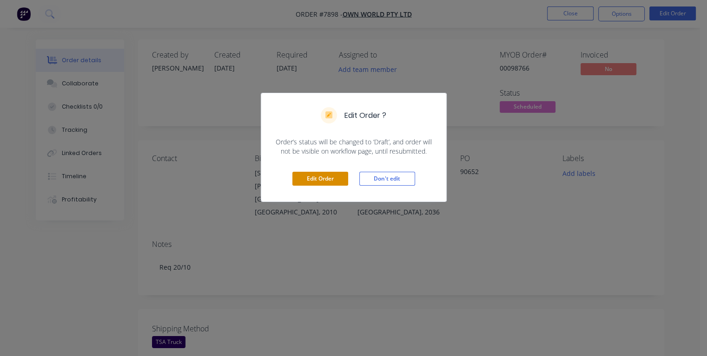
click at [341, 178] on button "Edit Order" at bounding box center [320, 179] width 56 height 14
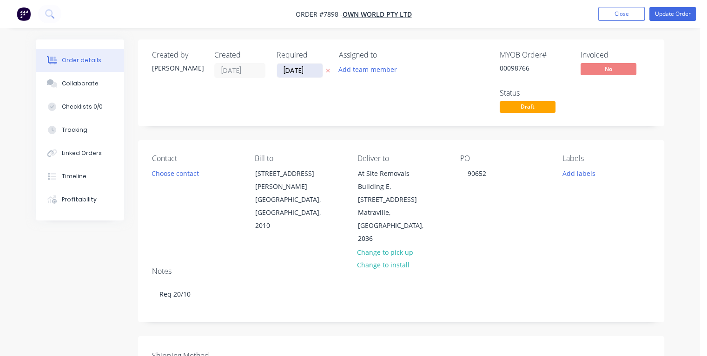
click at [288, 70] on input "[DATE]" at bounding box center [300, 71] width 46 height 14
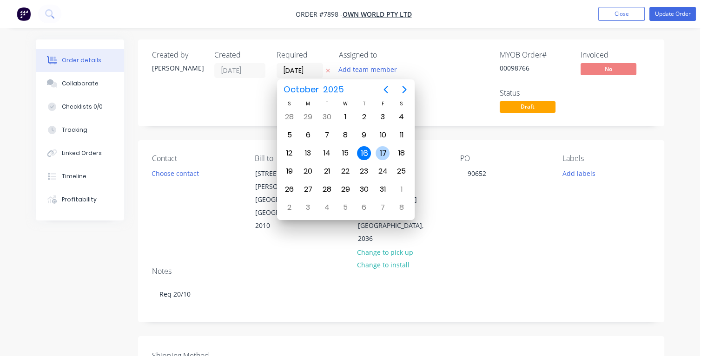
type input "[DATE]"
click at [382, 154] on div "17" at bounding box center [382, 153] width 14 height 14
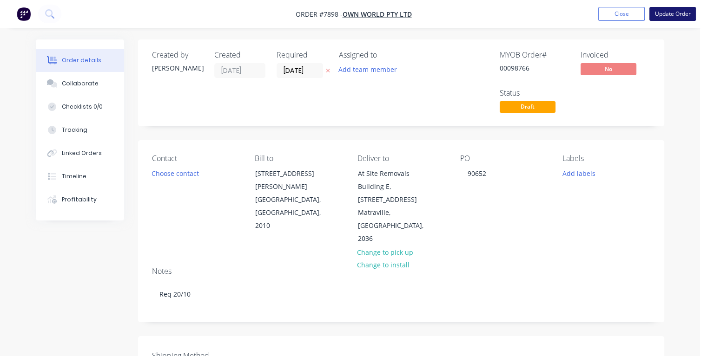
click at [664, 14] on button "Update Order" at bounding box center [672, 14] width 46 height 14
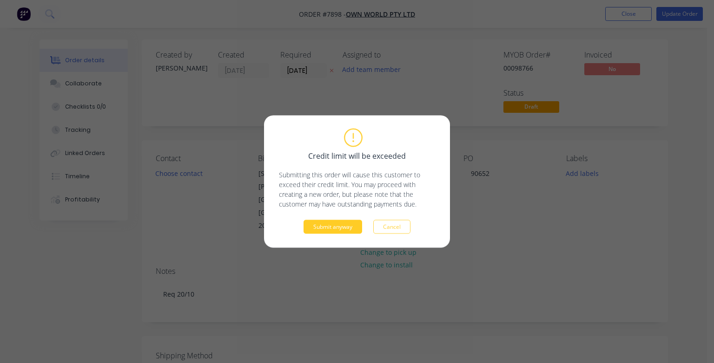
click at [335, 225] on button "Submit anyway" at bounding box center [332, 227] width 59 height 14
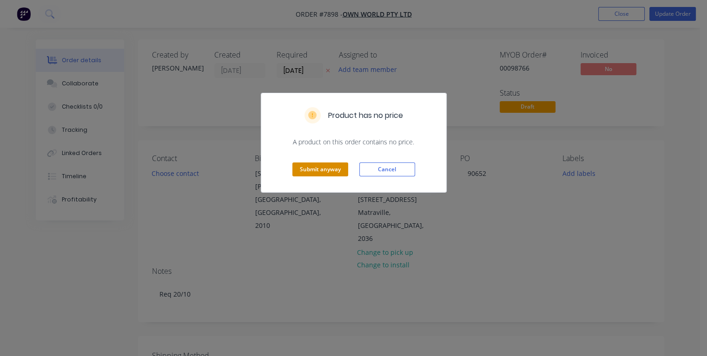
click at [325, 172] on button "Submit anyway" at bounding box center [320, 170] width 56 height 14
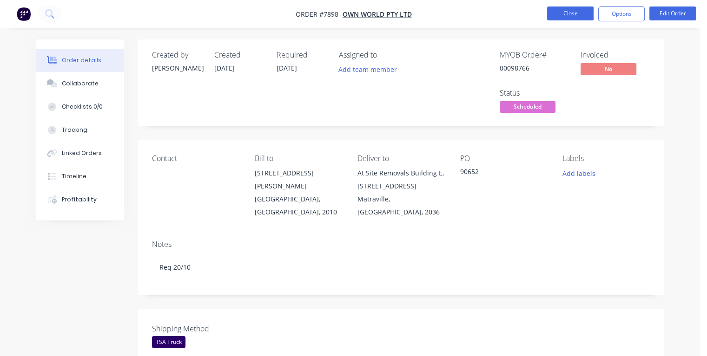
click at [567, 10] on button "Close" at bounding box center [570, 14] width 46 height 14
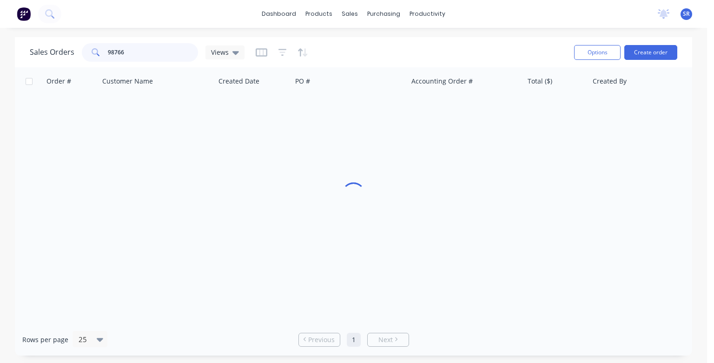
drag, startPoint x: 154, startPoint y: 46, endPoint x: 160, endPoint y: 55, distance: 10.1
click at [154, 47] on input "98766" at bounding box center [153, 52] width 91 height 19
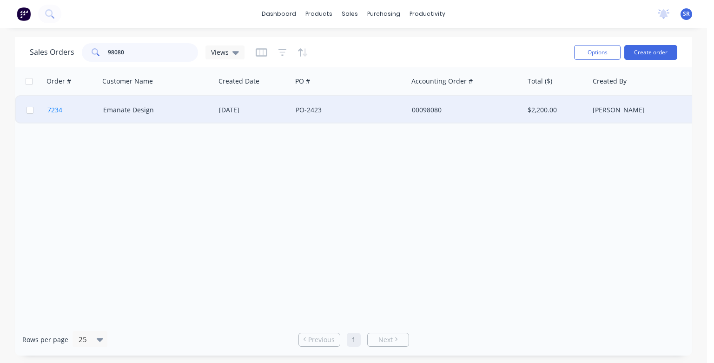
type input "98080"
click at [56, 112] on span "7234" at bounding box center [54, 109] width 15 height 9
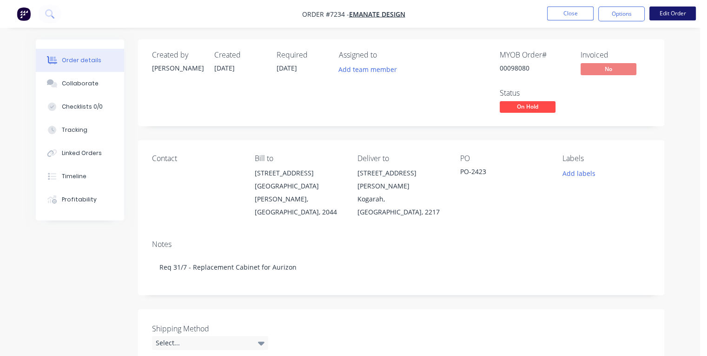
click at [667, 16] on button "Edit Order" at bounding box center [672, 14] width 46 height 14
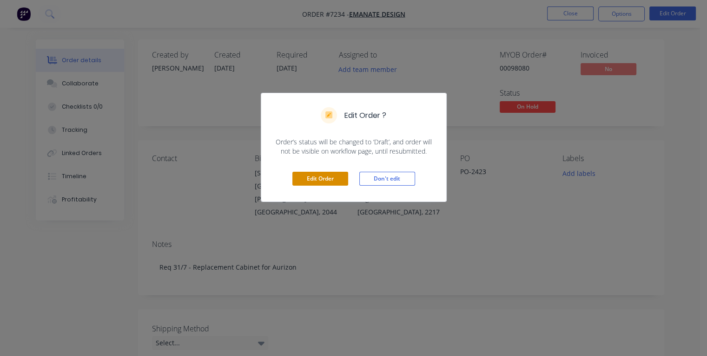
click at [322, 175] on button "Edit Order" at bounding box center [320, 179] width 56 height 14
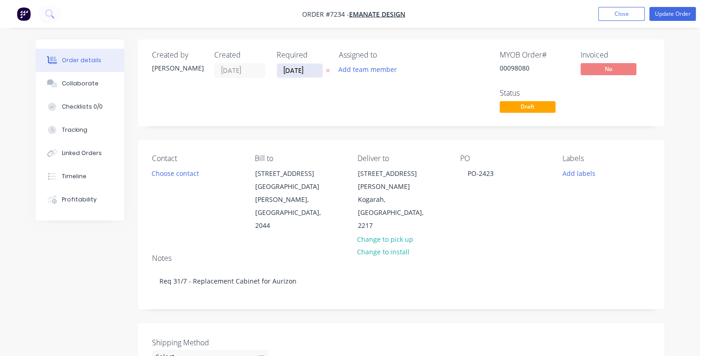
click at [290, 69] on input "[DATE]" at bounding box center [300, 71] width 46 height 14
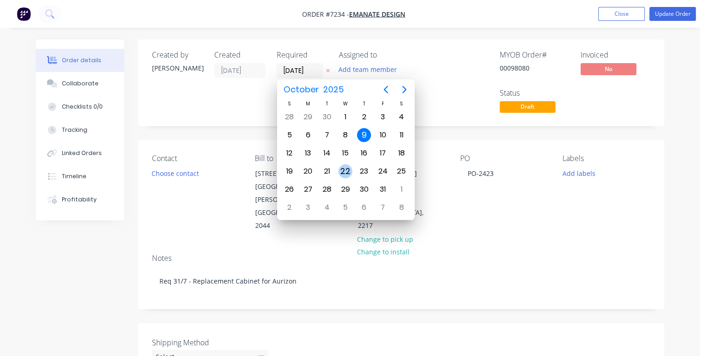
click at [347, 168] on div "22" at bounding box center [345, 172] width 14 height 14
type input "[DATE]"
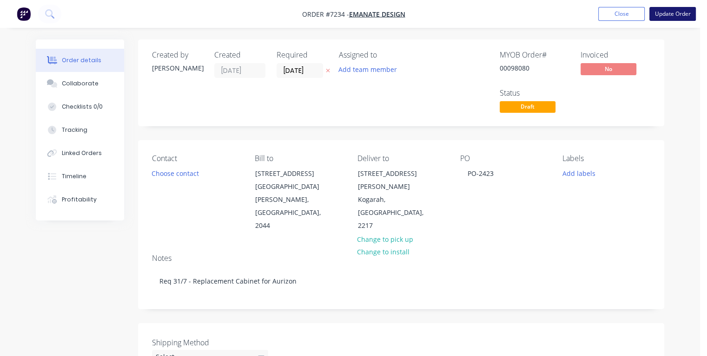
click at [684, 16] on button "Update Order" at bounding box center [672, 14] width 46 height 14
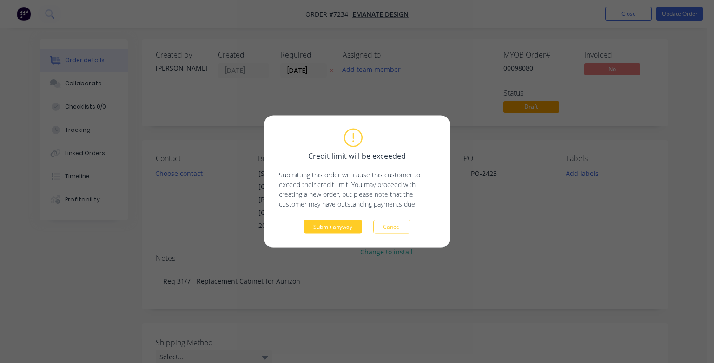
click at [339, 231] on button "Submit anyway" at bounding box center [332, 227] width 59 height 14
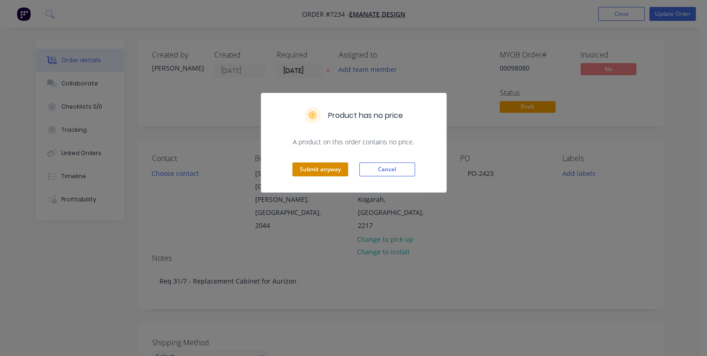
click at [308, 168] on button "Submit anyway" at bounding box center [320, 170] width 56 height 14
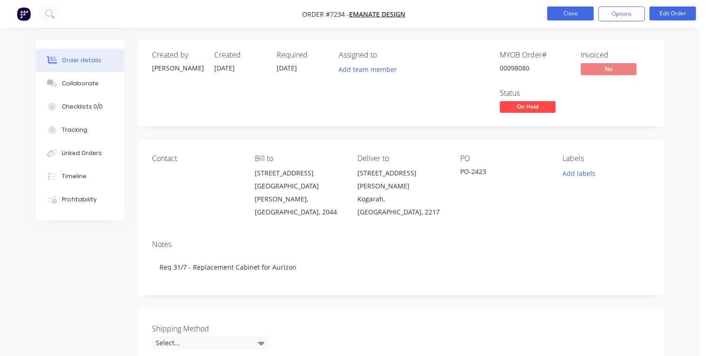
click at [569, 12] on button "Close" at bounding box center [570, 14] width 46 height 14
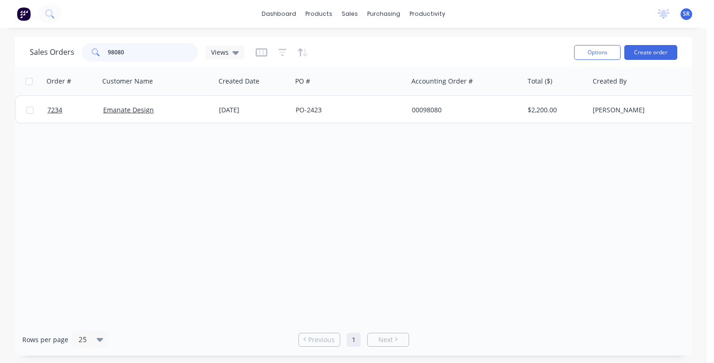
drag, startPoint x: 130, startPoint y: 50, endPoint x: 98, endPoint y: 52, distance: 32.6
click at [98, 52] on div "98080" at bounding box center [140, 52] width 116 height 19
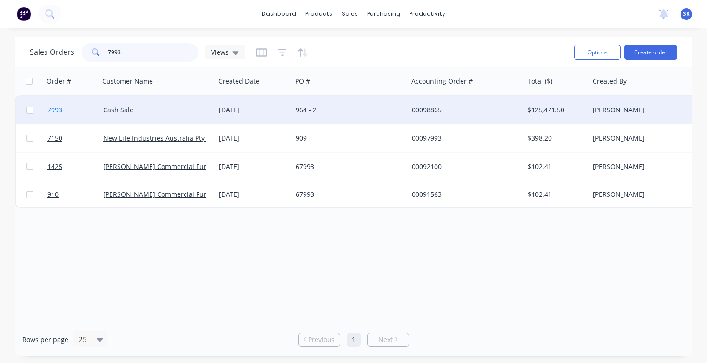
type input "7993"
click at [52, 110] on span "7993" at bounding box center [54, 109] width 15 height 9
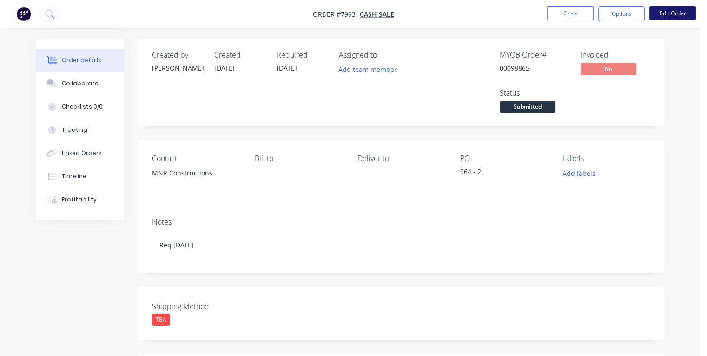
click at [665, 18] on button "Edit Order" at bounding box center [672, 14] width 46 height 14
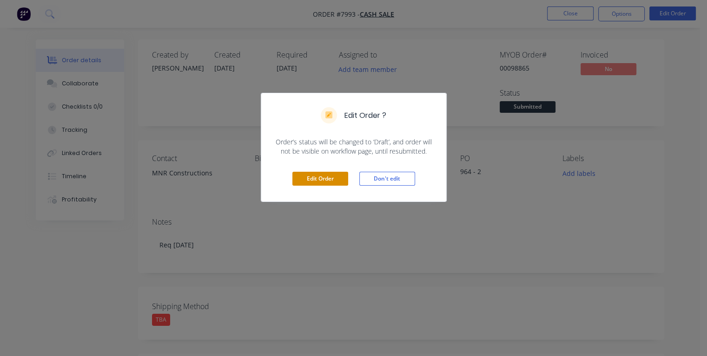
click at [312, 180] on button "Edit Order" at bounding box center [320, 179] width 56 height 14
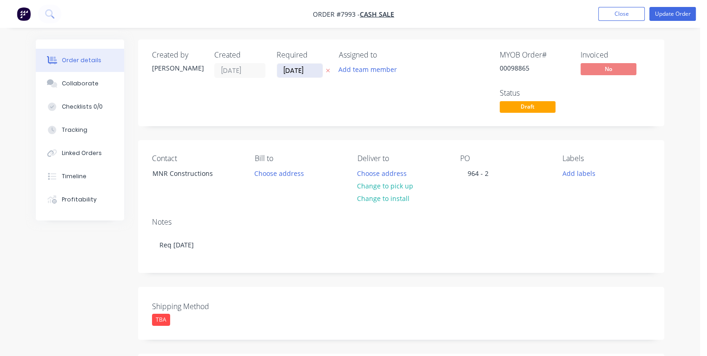
drag, startPoint x: 307, startPoint y: 70, endPoint x: 284, endPoint y: 72, distance: 22.8
click at [284, 72] on input "[DATE]" at bounding box center [300, 71] width 46 height 14
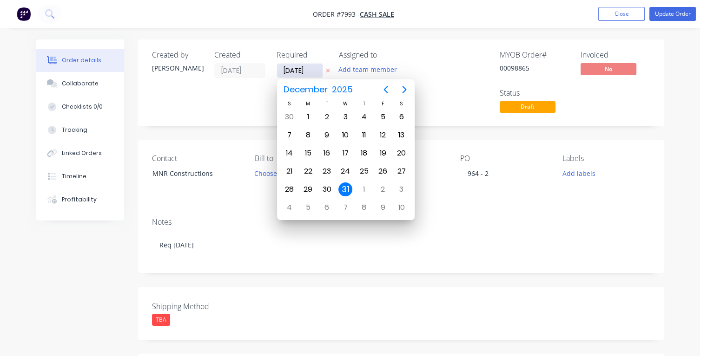
type input "[DATE]"
click at [380, 166] on div "26" at bounding box center [382, 172] width 14 height 14
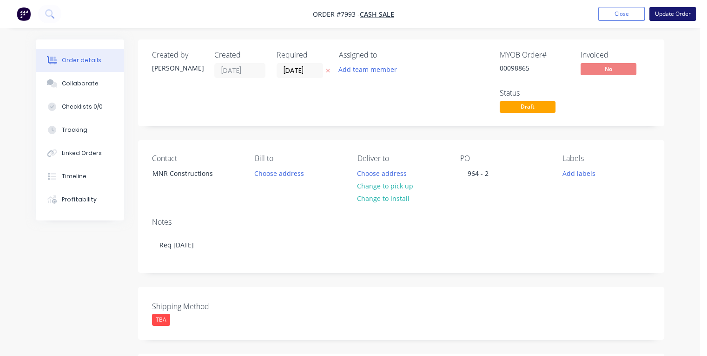
click at [663, 15] on button "Update Order" at bounding box center [672, 14] width 46 height 14
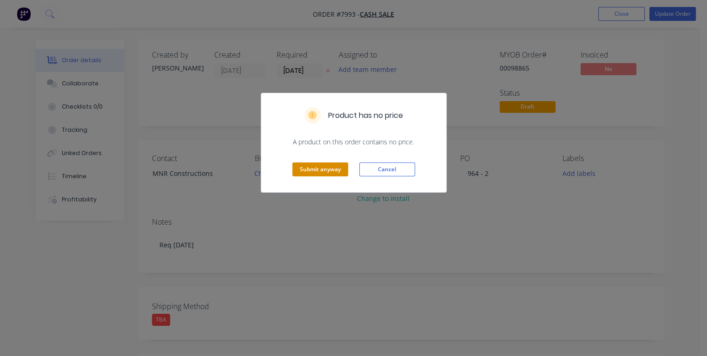
click at [329, 168] on button "Submit anyway" at bounding box center [320, 170] width 56 height 14
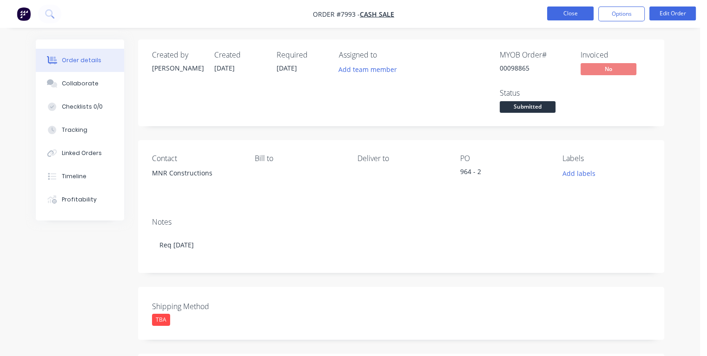
click at [570, 13] on button "Close" at bounding box center [570, 14] width 46 height 14
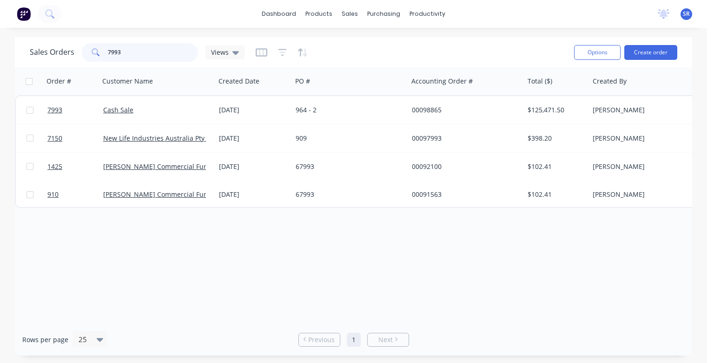
drag, startPoint x: 128, startPoint y: 49, endPoint x: 136, endPoint y: 58, distance: 11.5
click at [128, 50] on input "7993" at bounding box center [153, 52] width 91 height 19
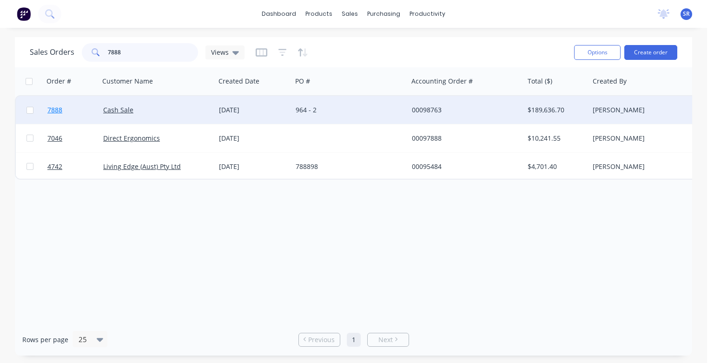
type input "7888"
click at [54, 112] on span "7888" at bounding box center [54, 109] width 15 height 9
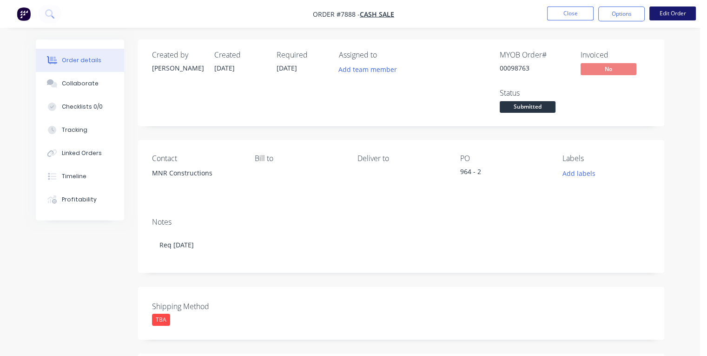
click at [666, 16] on button "Edit Order" at bounding box center [672, 14] width 46 height 14
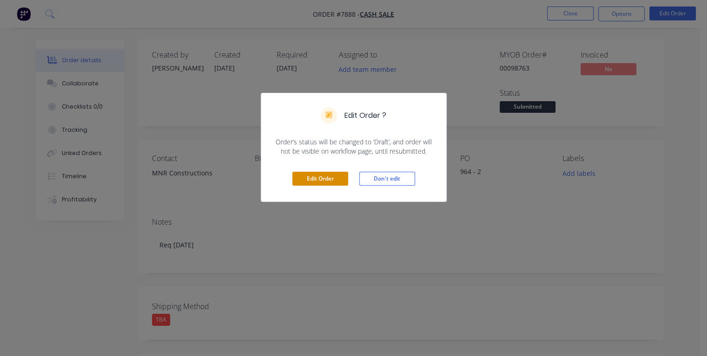
click at [337, 181] on button "Edit Order" at bounding box center [320, 179] width 56 height 14
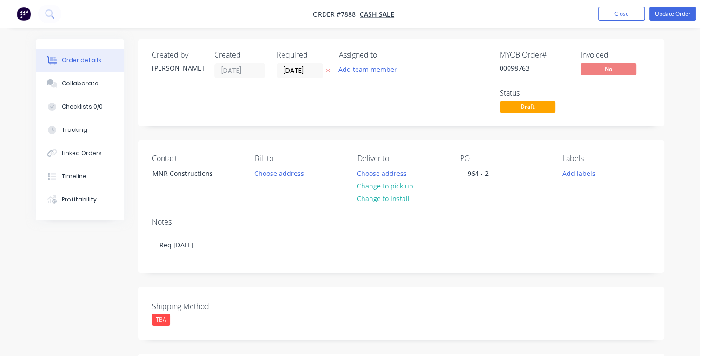
drag, startPoint x: 309, startPoint y: 72, endPoint x: 271, endPoint y: 74, distance: 37.3
click at [268, 73] on div "Created by [PERSON_NAME] Created [DATE] Required [DATE] Assigned to Add team me…" at bounding box center [292, 83] width 280 height 65
type input "[DATE]"
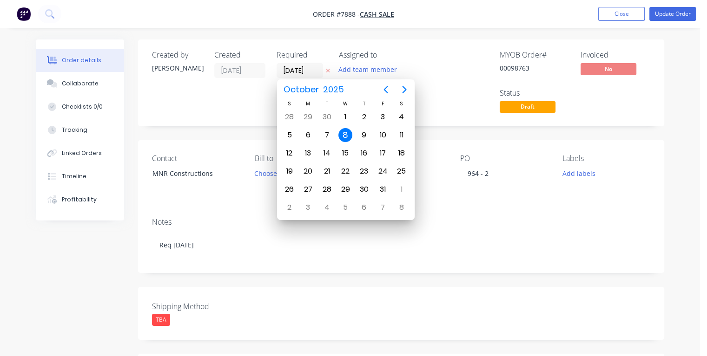
click at [346, 131] on div "8" at bounding box center [345, 135] width 14 height 14
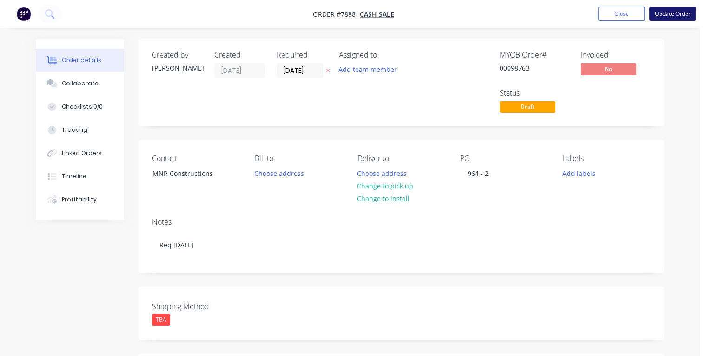
click at [664, 16] on button "Update Order" at bounding box center [672, 14] width 46 height 14
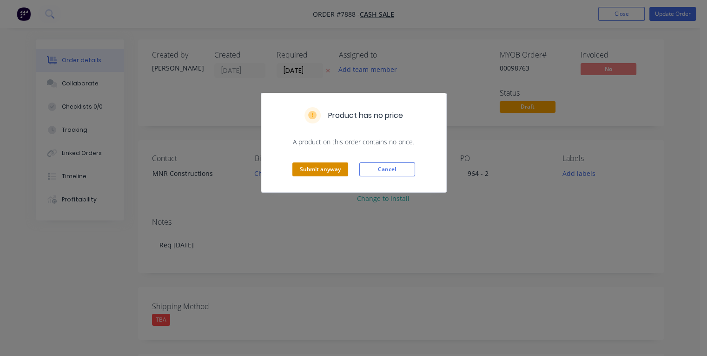
click at [343, 166] on button "Submit anyway" at bounding box center [320, 170] width 56 height 14
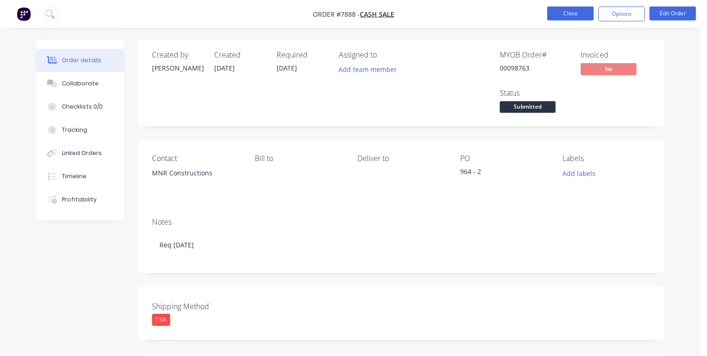
click at [571, 12] on button "Close" at bounding box center [570, 14] width 46 height 14
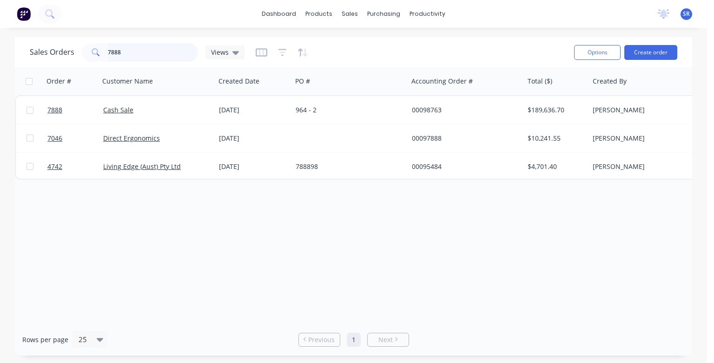
click at [155, 56] on input "7888" at bounding box center [153, 52] width 91 height 19
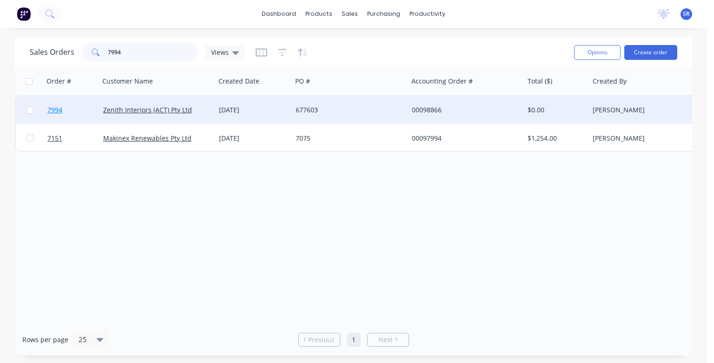
type input "7994"
click at [53, 111] on span "7994" at bounding box center [54, 109] width 15 height 9
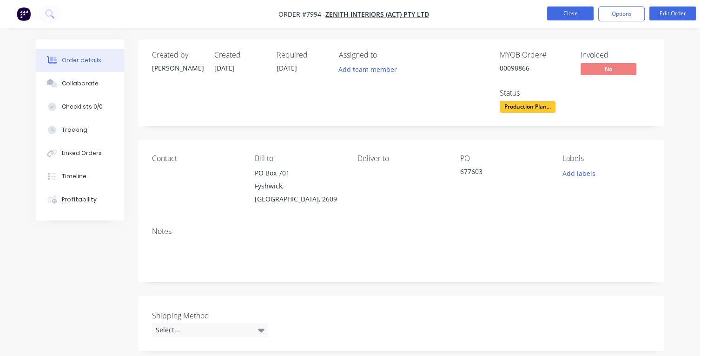
click at [566, 13] on button "Close" at bounding box center [570, 14] width 46 height 14
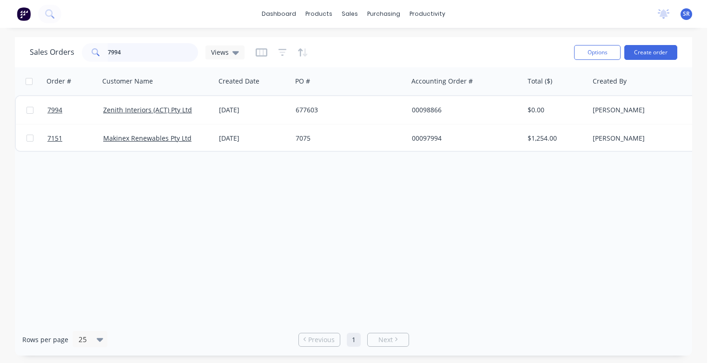
click at [156, 51] on input "7994" at bounding box center [153, 52] width 91 height 19
type input "7"
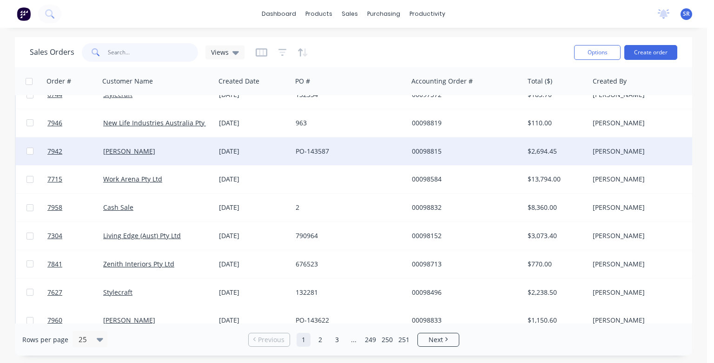
scroll to position [156, 0]
